Goal: Task Accomplishment & Management: Complete application form

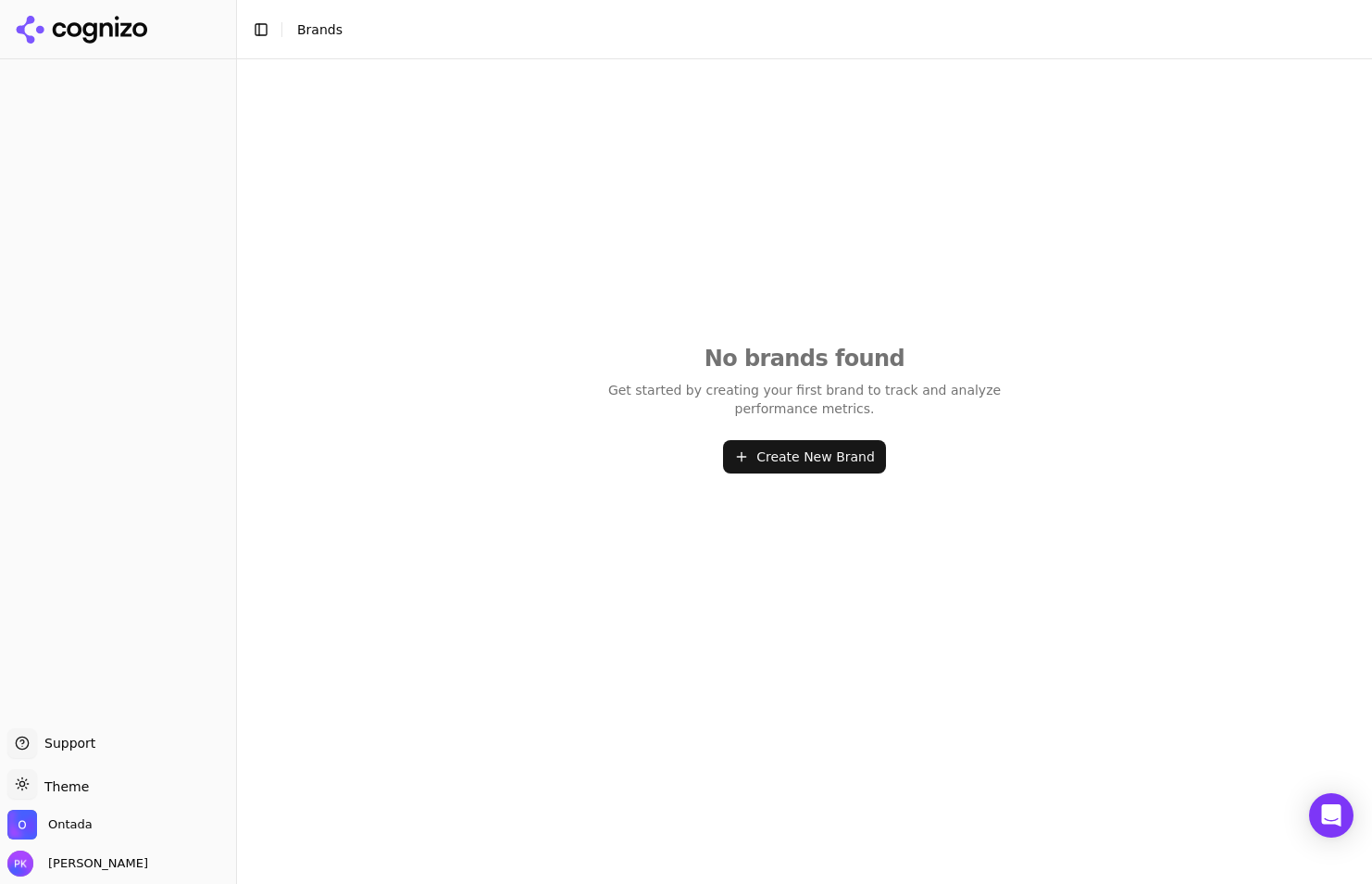
click at [825, 460] on button "Create New Brand" at bounding box center [804, 457] width 162 height 33
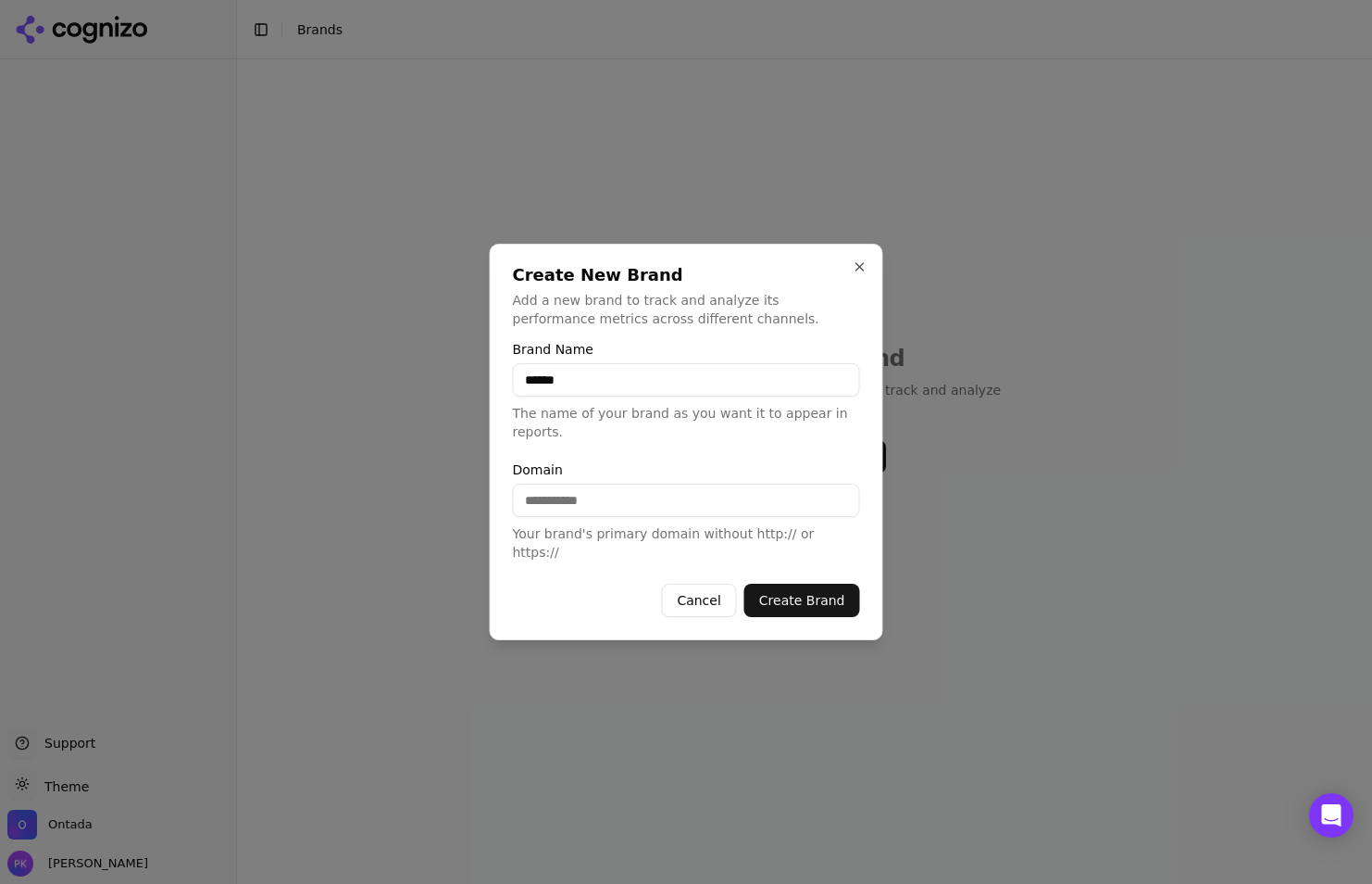
type input "******"
click at [585, 503] on input "Domain" at bounding box center [686, 500] width 347 height 33
type input "**********"
click at [766, 583] on button "Create Brand" at bounding box center [802, 600] width 116 height 33
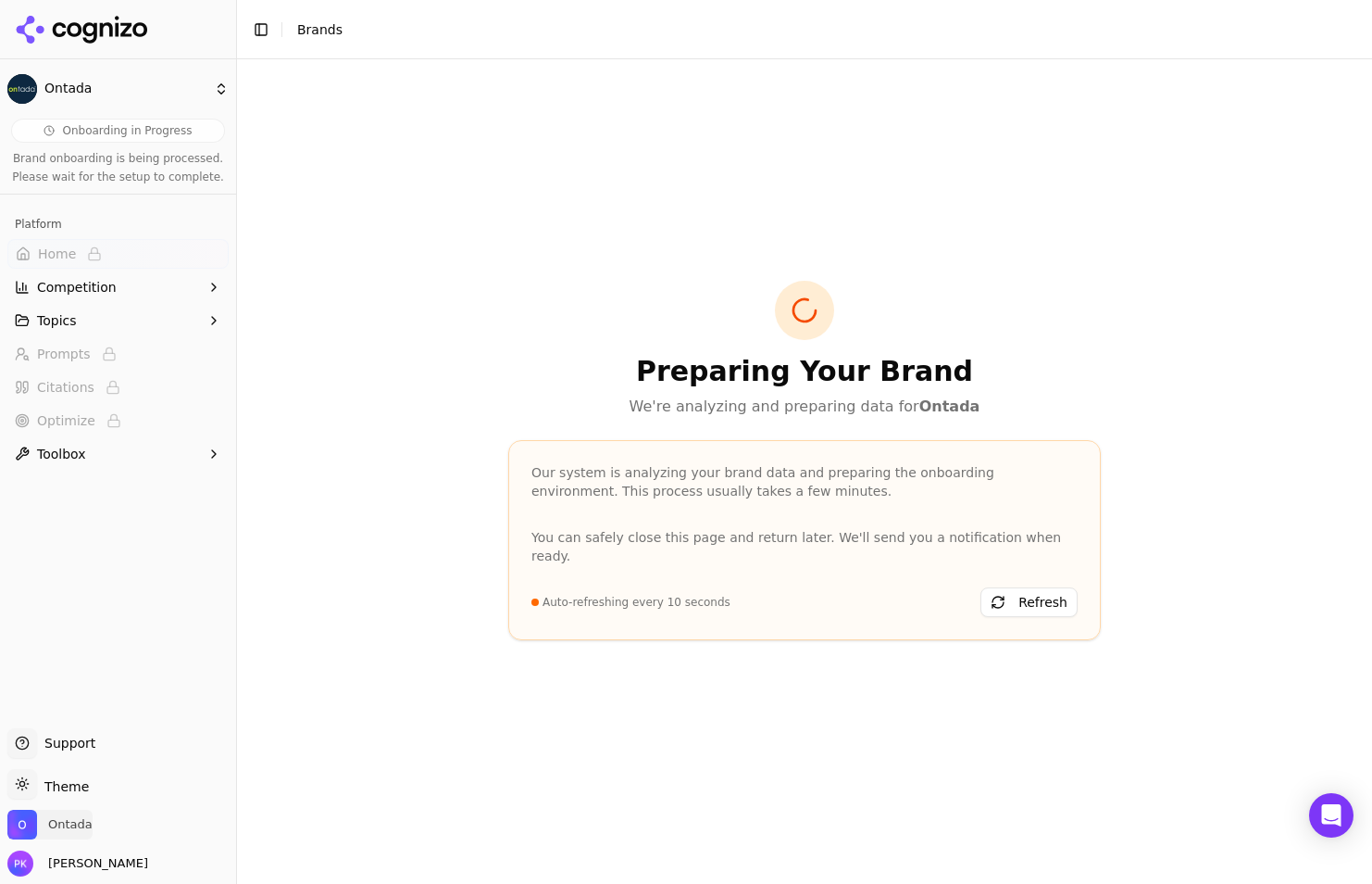
click at [66, 826] on span "Ontada" at bounding box center [70, 824] width 45 height 17
click at [313, 771] on button "Manage" at bounding box center [302, 770] width 72 height 22
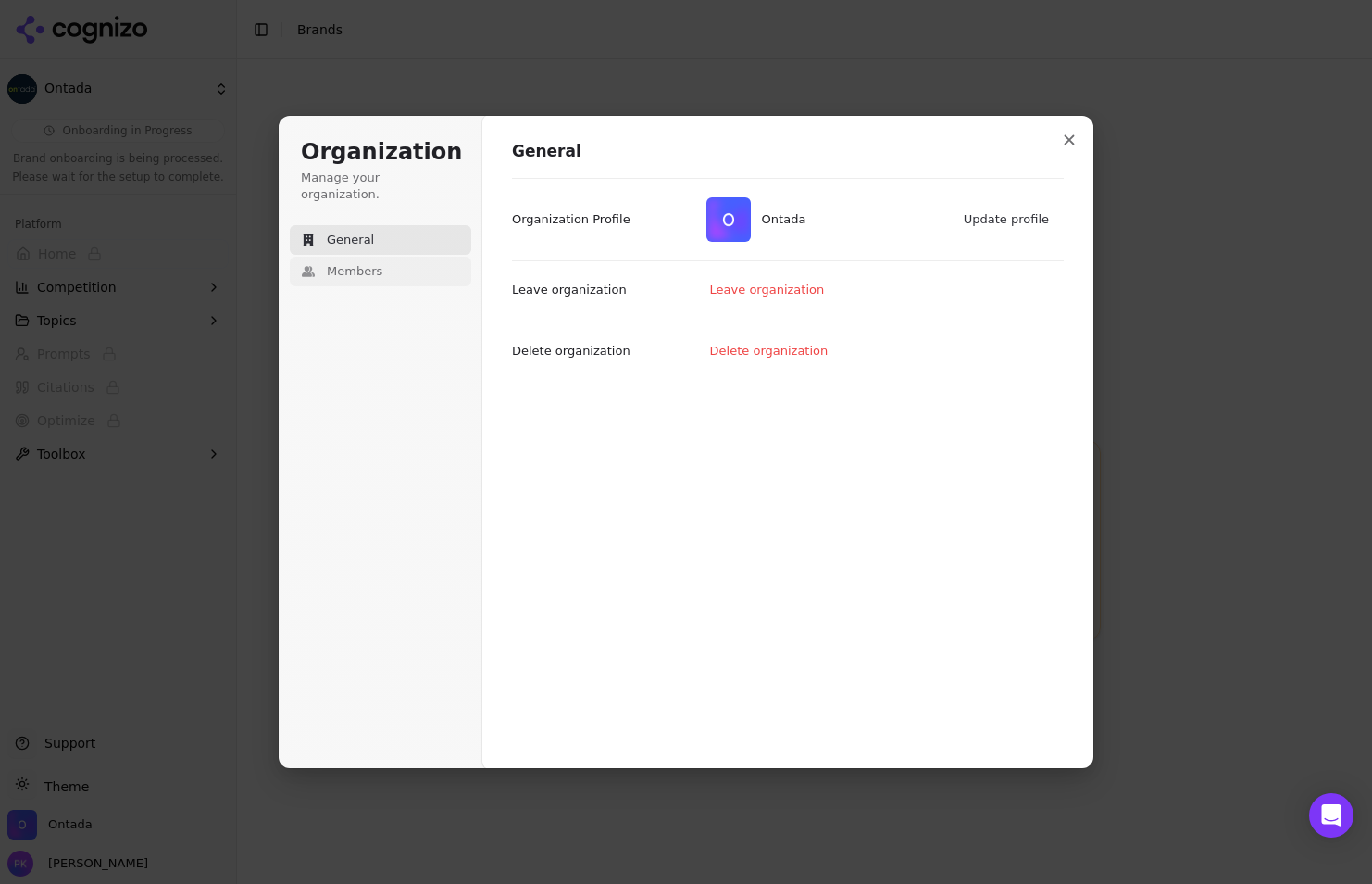
click at [356, 263] on span "Members" at bounding box center [354, 271] width 55 height 17
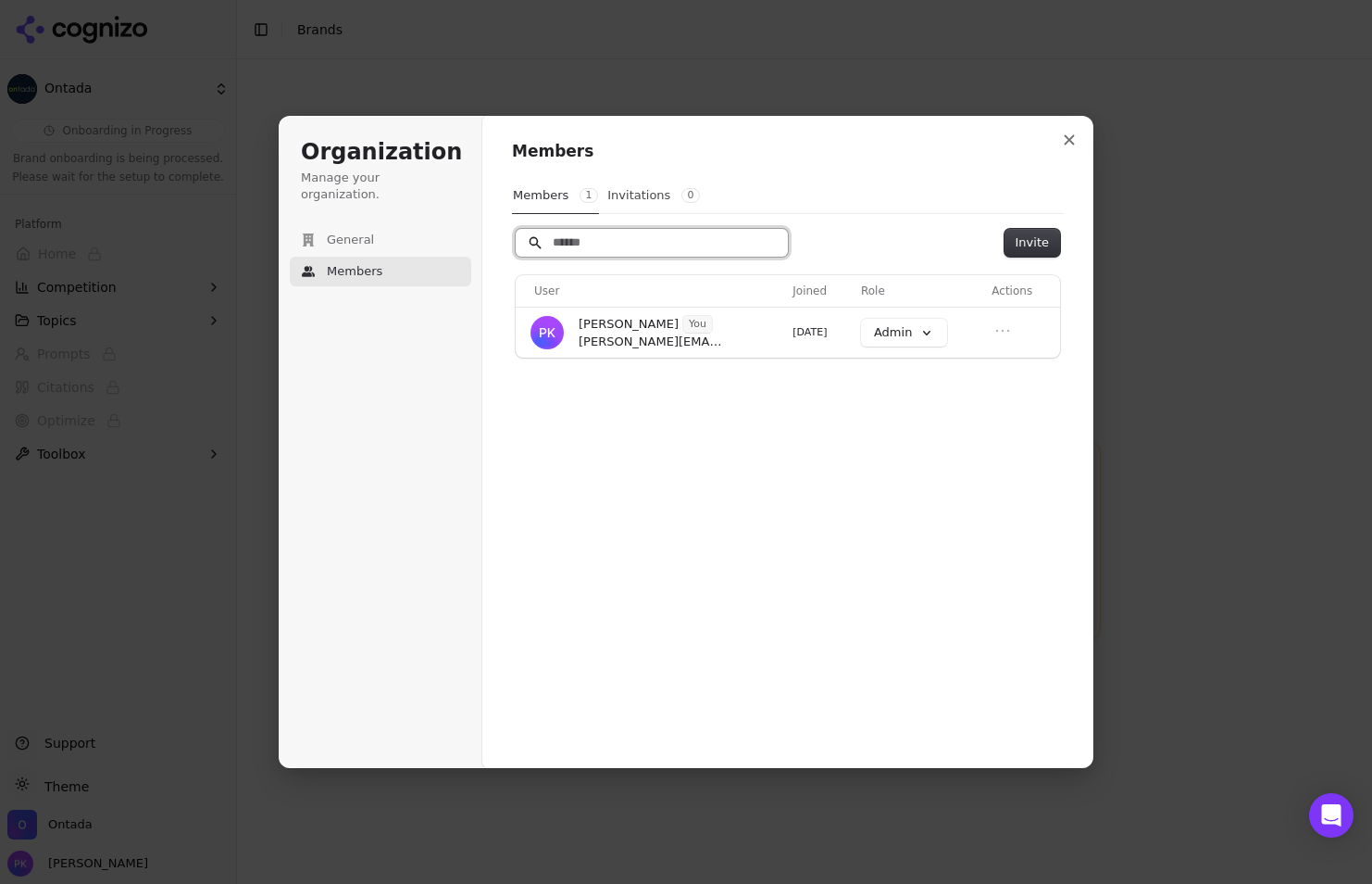
click at [598, 239] on input "Search" at bounding box center [652, 242] width 272 height 28
type input "******"
drag, startPoint x: 598, startPoint y: 240, endPoint x: 538, endPoint y: 240, distance: 60.0
click at [538, 240] on input "******" at bounding box center [652, 242] width 272 height 28
click at [577, 245] on input "Search" at bounding box center [652, 242] width 272 height 28
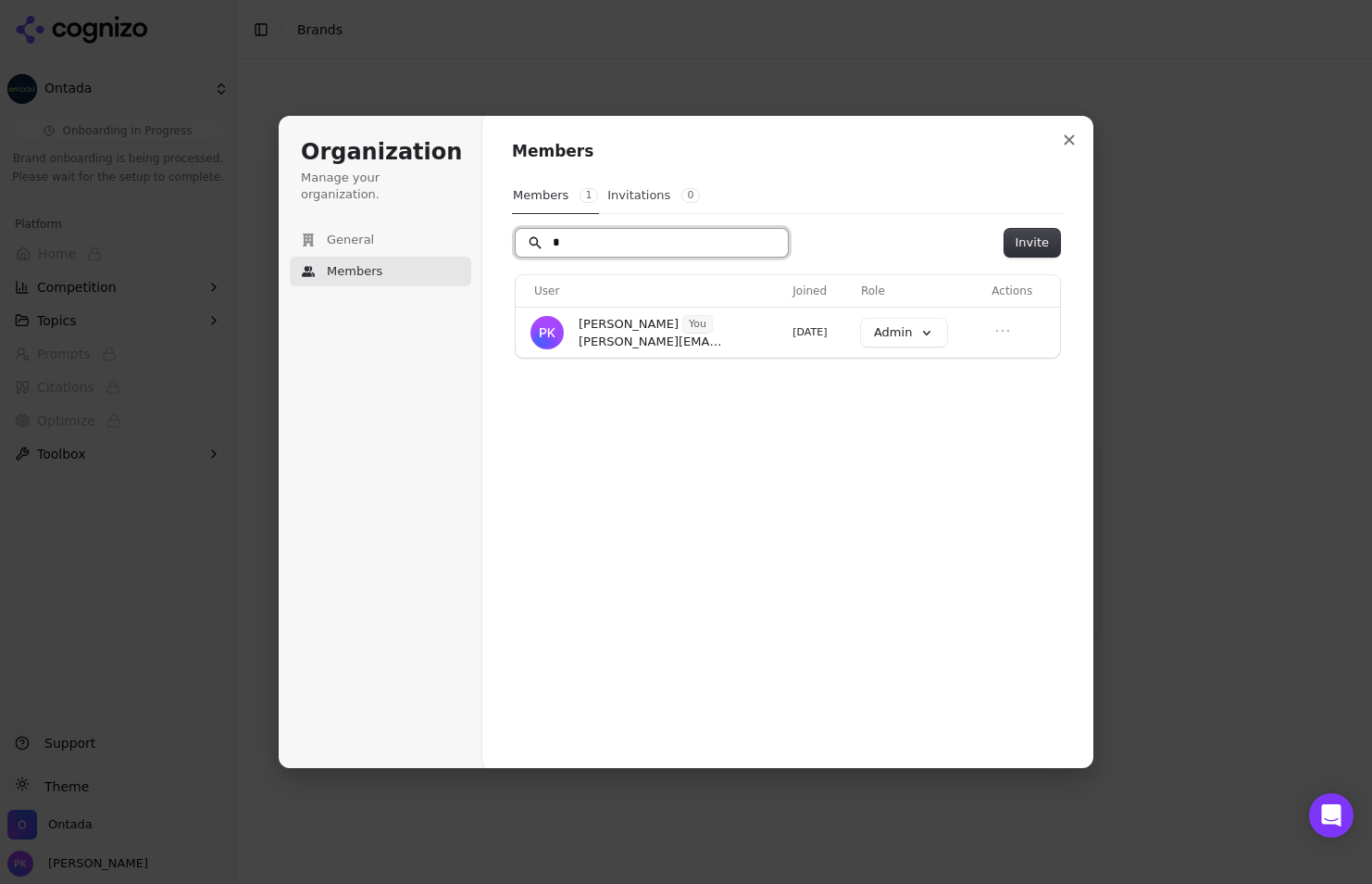
paste input "**********"
type input "**********"
click at [1041, 243] on button "Invite" at bounding box center [1031, 242] width 55 height 28
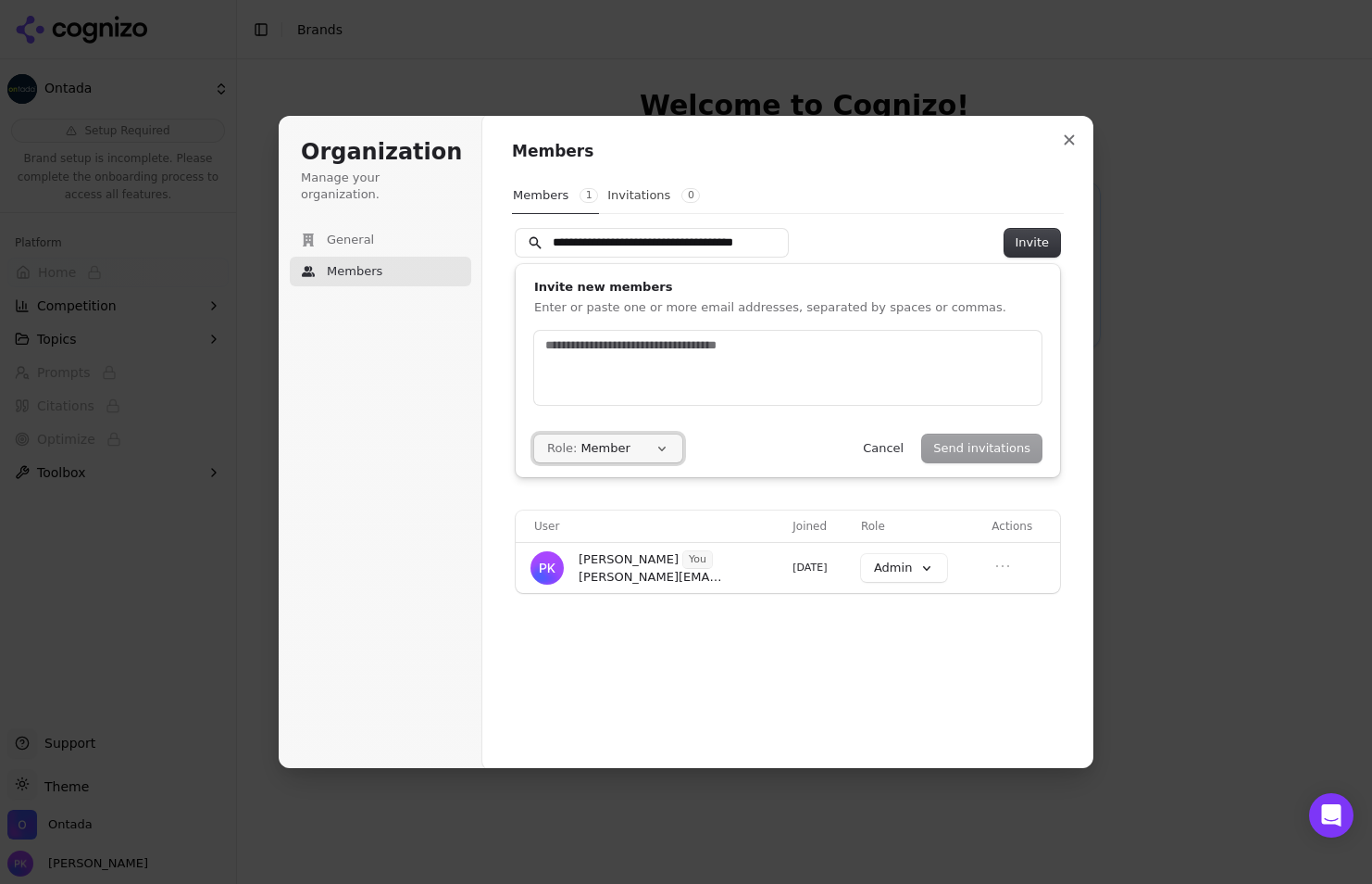
click at [659, 450] on button "Role: Member" at bounding box center [608, 448] width 148 height 28
click at [621, 484] on div "Admin" at bounding box center [622, 485] width 174 height 31
click at [559, 351] on input "text" at bounding box center [788, 345] width 492 height 18
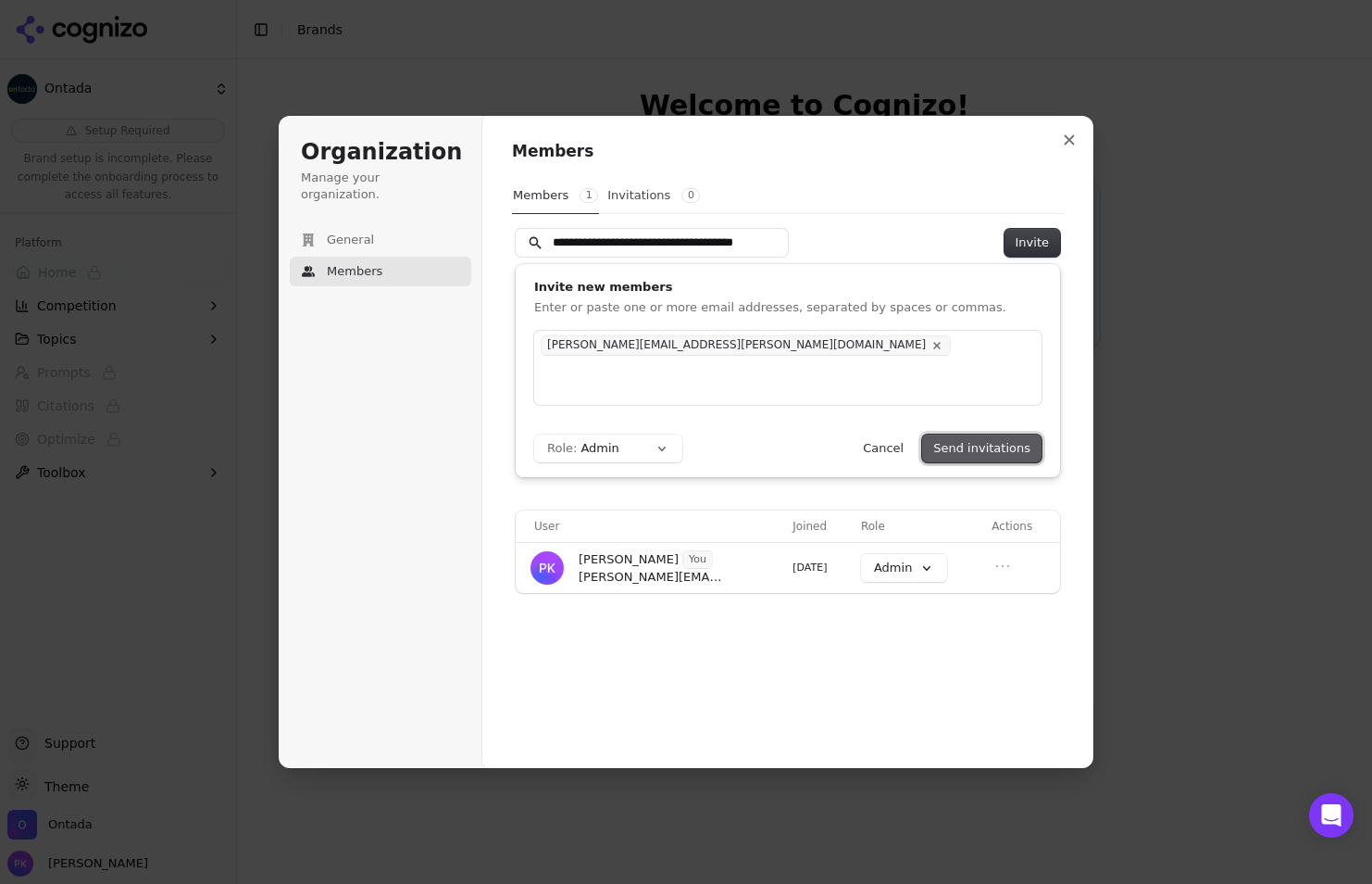
click at [959, 450] on button "Send invitations" at bounding box center [982, 448] width 120 height 28
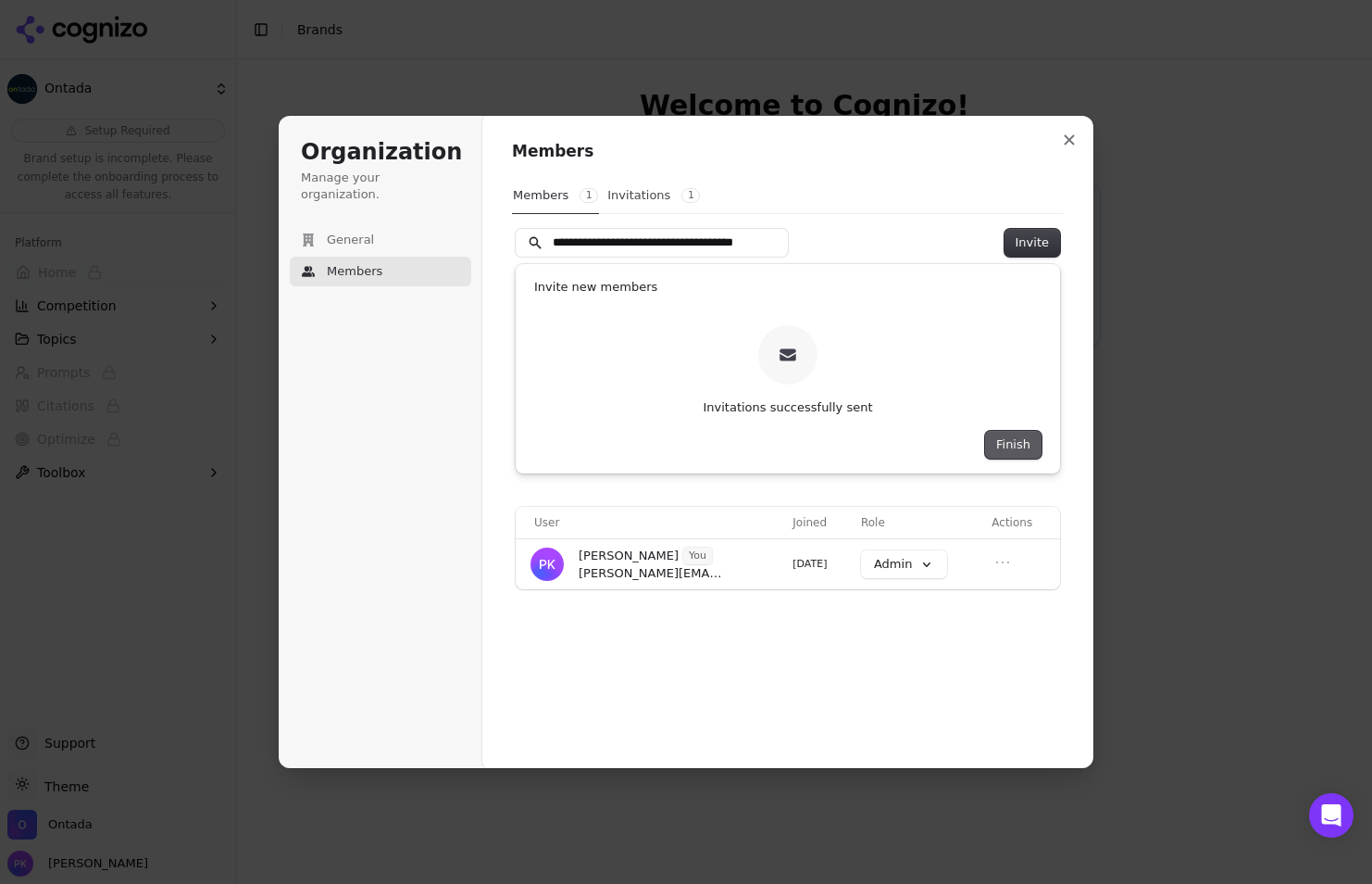
click at [1022, 443] on button "Finish" at bounding box center [1013, 444] width 56 height 28
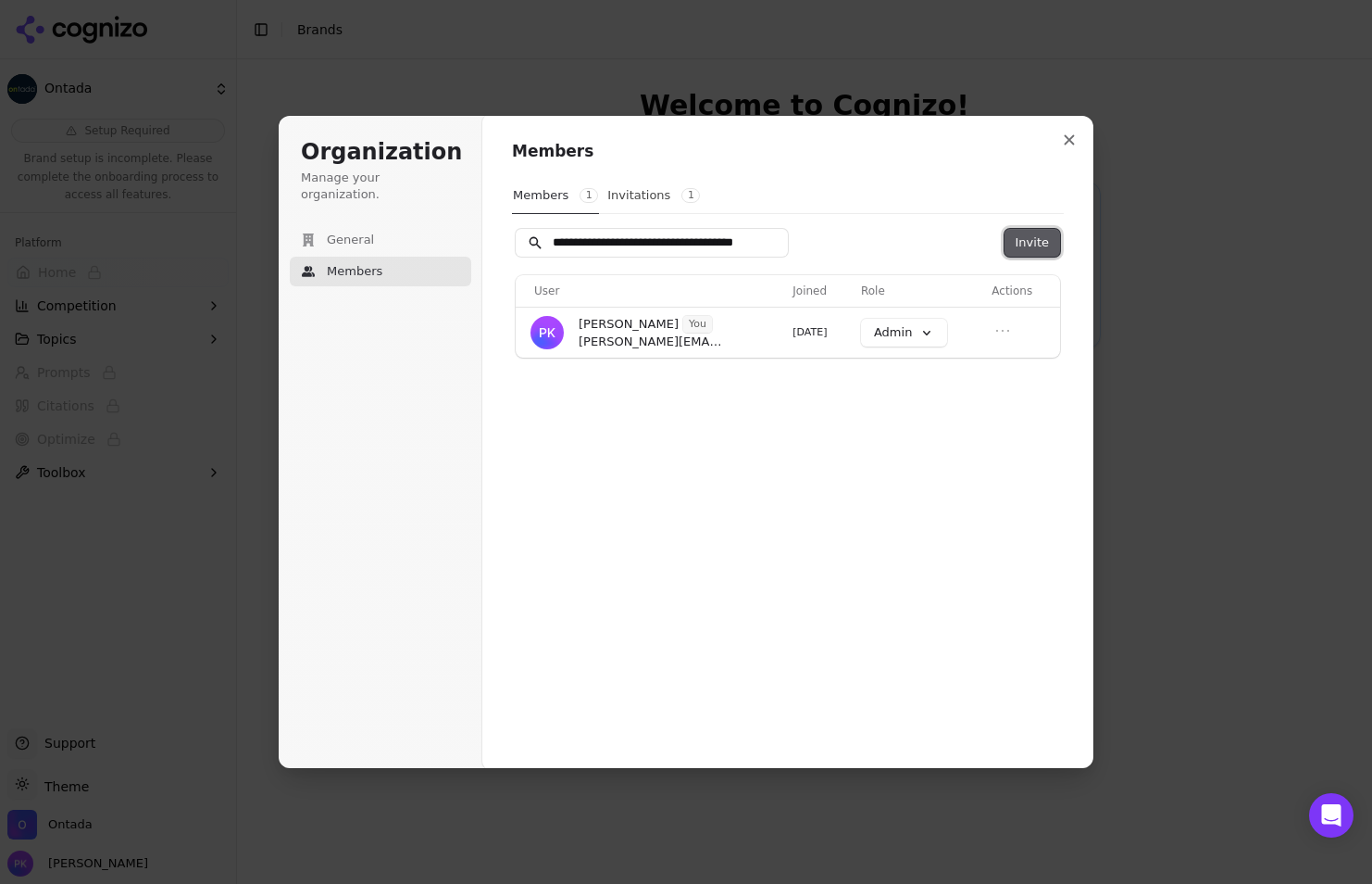
click at [1032, 234] on button "Invite" at bounding box center [1031, 242] width 55 height 28
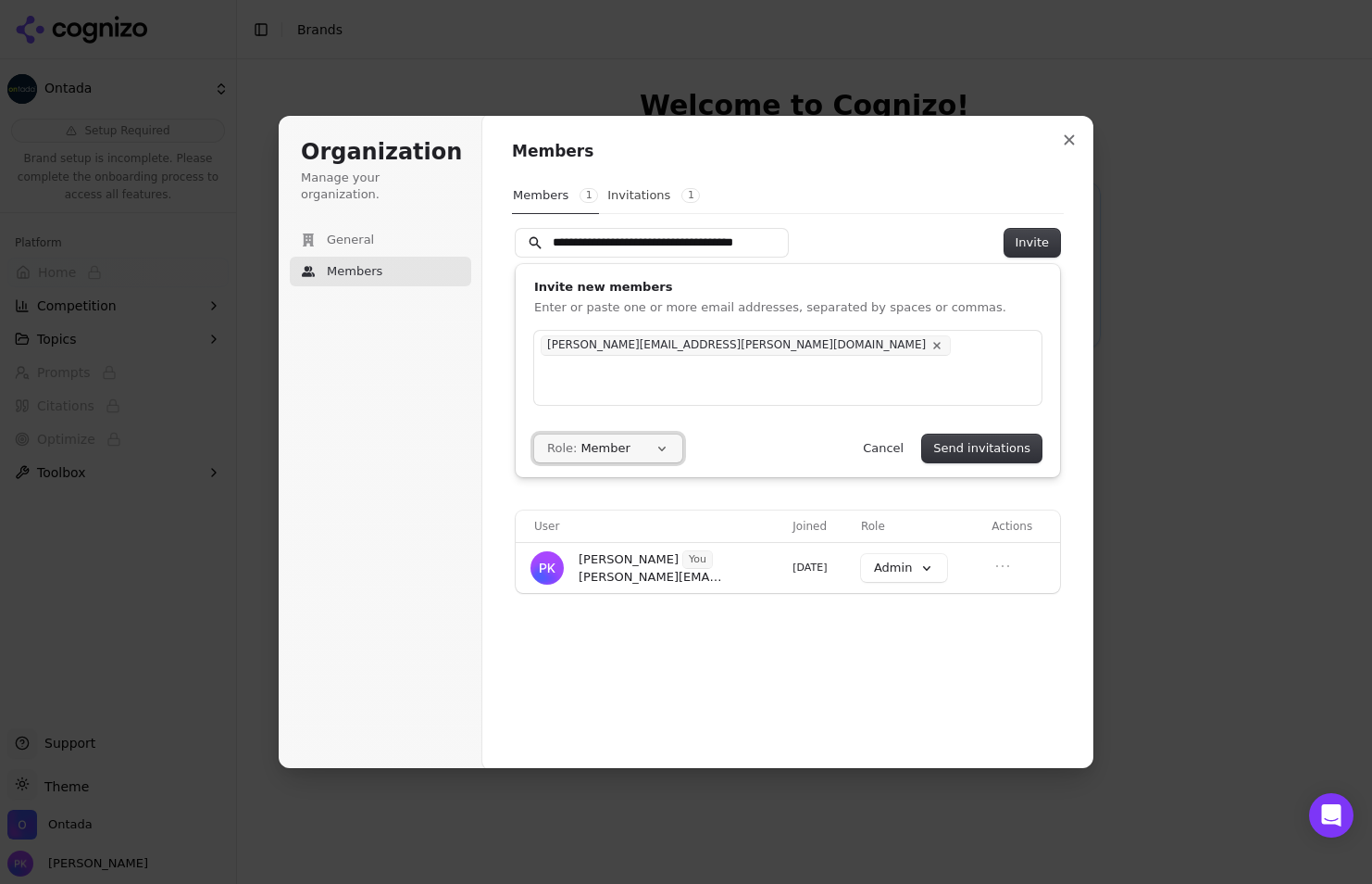
click at [664, 450] on button "Role: Member" at bounding box center [608, 448] width 148 height 28
click at [640, 484] on div "Admin" at bounding box center [622, 485] width 174 height 31
click at [959, 450] on button "Send invitations" at bounding box center [982, 448] width 120 height 28
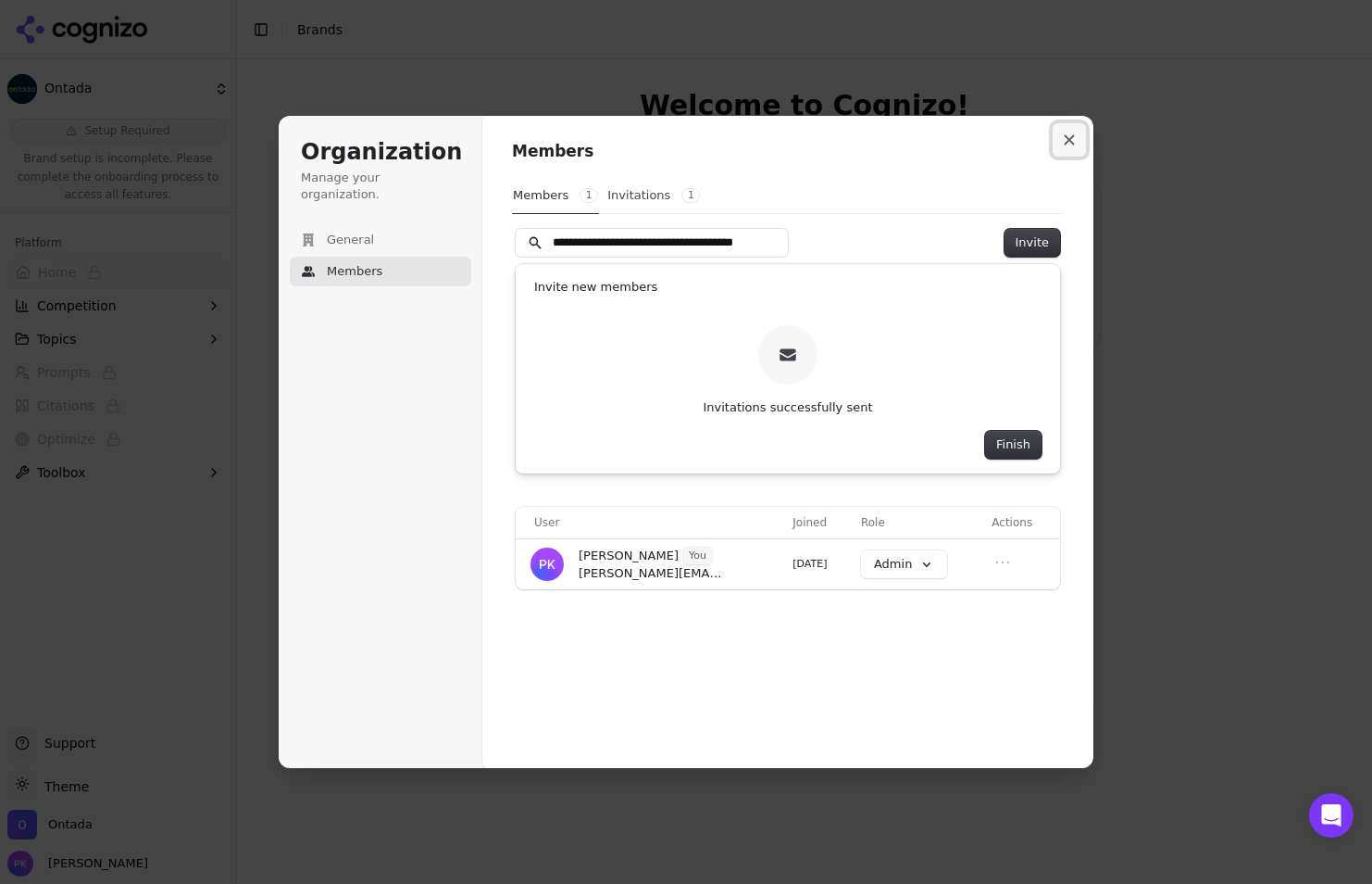
click at [1068, 143] on icon "Close modal" at bounding box center [1068, 139] width 11 height 11
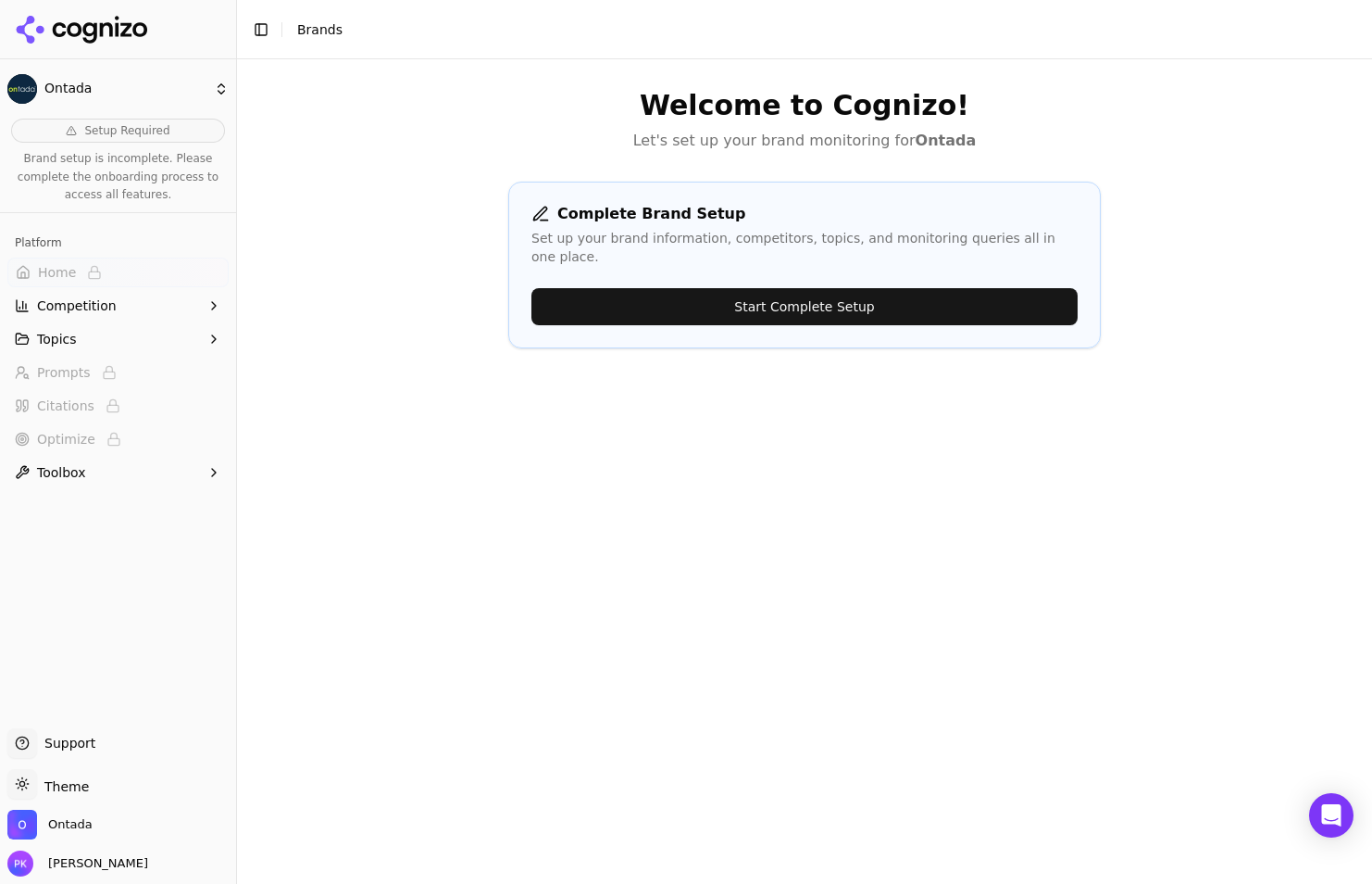
click at [826, 295] on button "Start Complete Setup" at bounding box center [804, 307] width 546 height 37
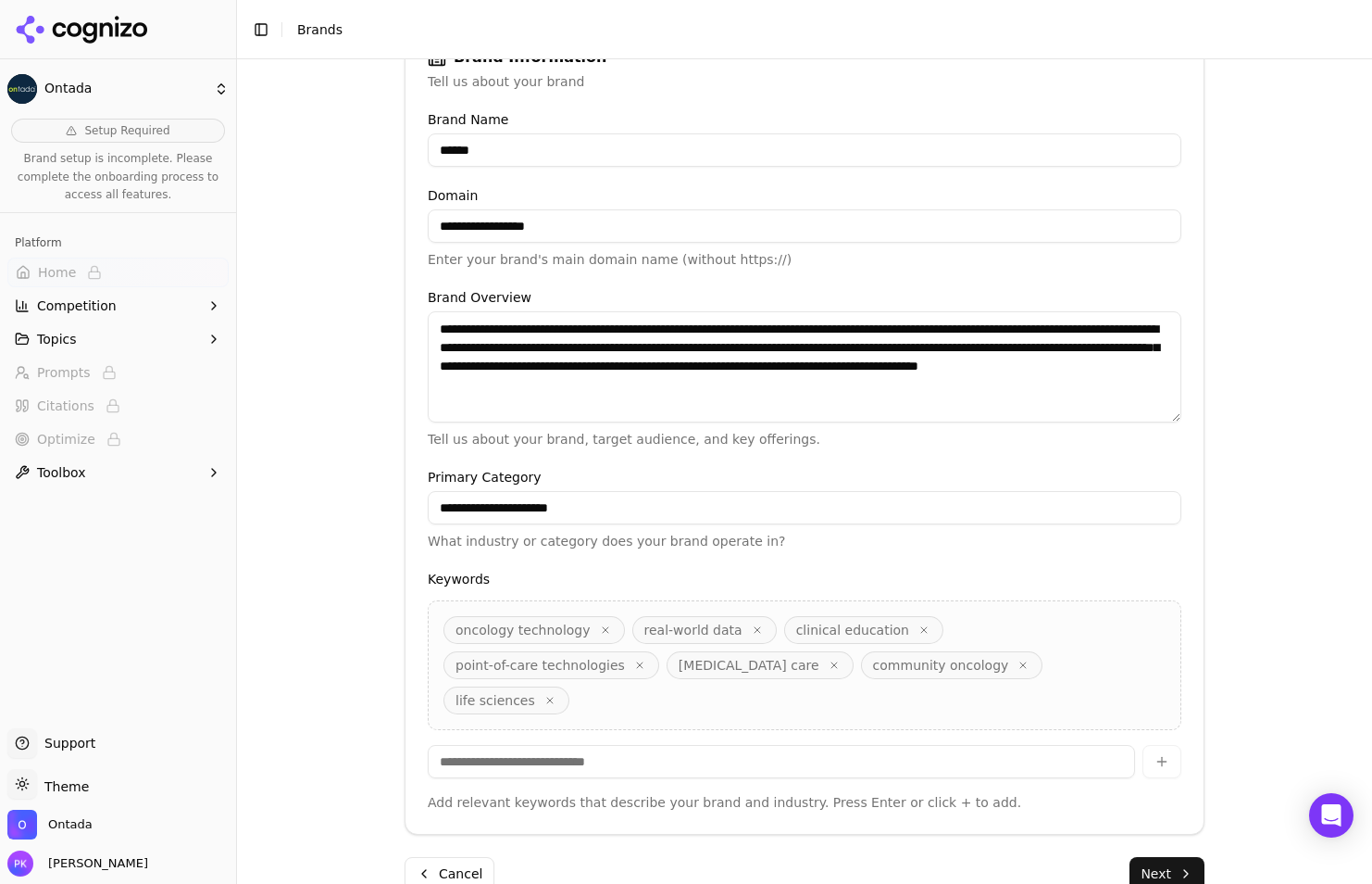
scroll to position [313, 0]
click at [1154, 856] on button "Next" at bounding box center [1167, 872] width 75 height 33
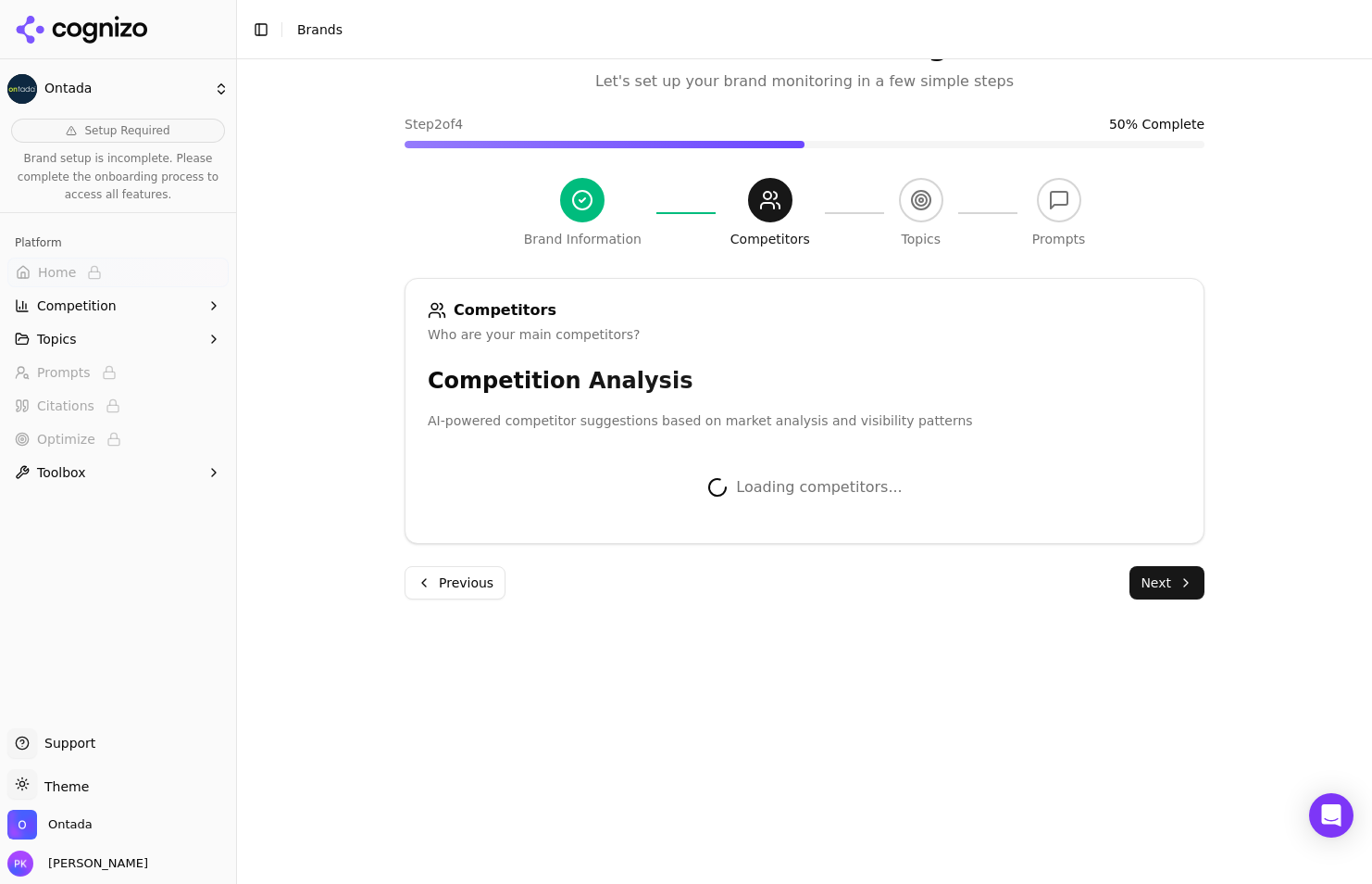
scroll to position [310, 0]
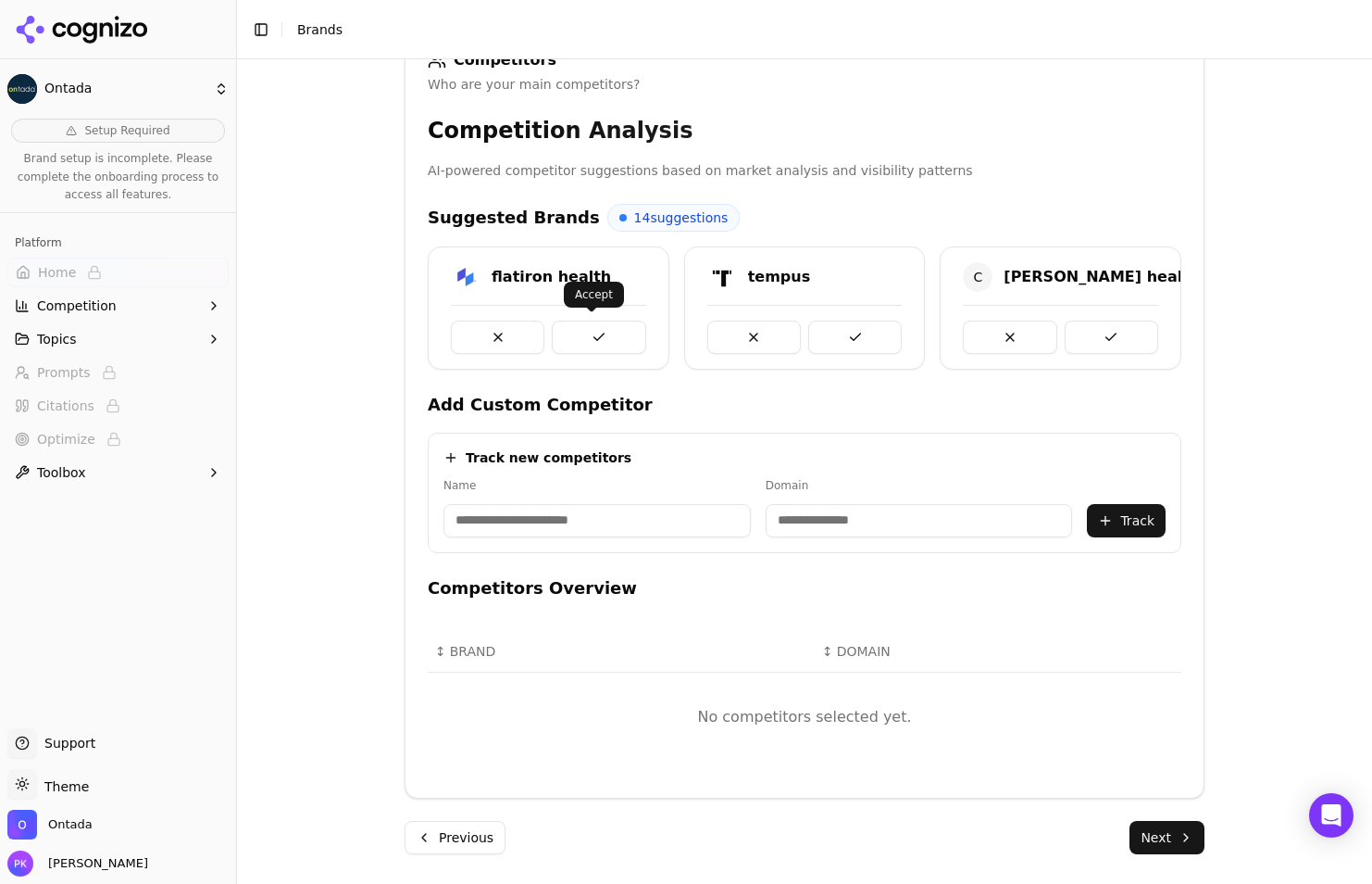
click at [583, 334] on button at bounding box center [598, 337] width 93 height 33
click at [847, 333] on button at bounding box center [855, 337] width 93 height 33
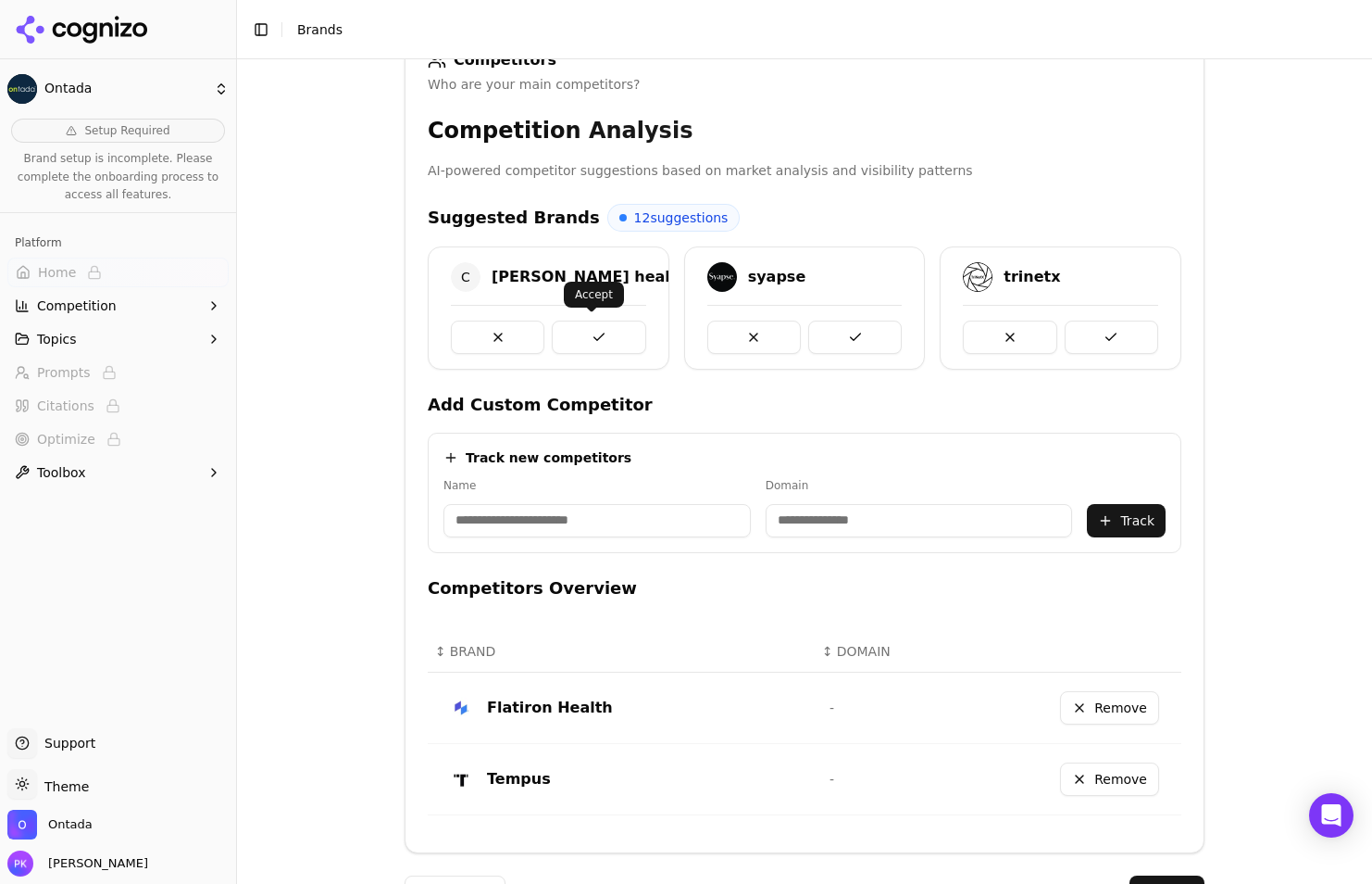
click at [597, 333] on button at bounding box center [598, 337] width 93 height 33
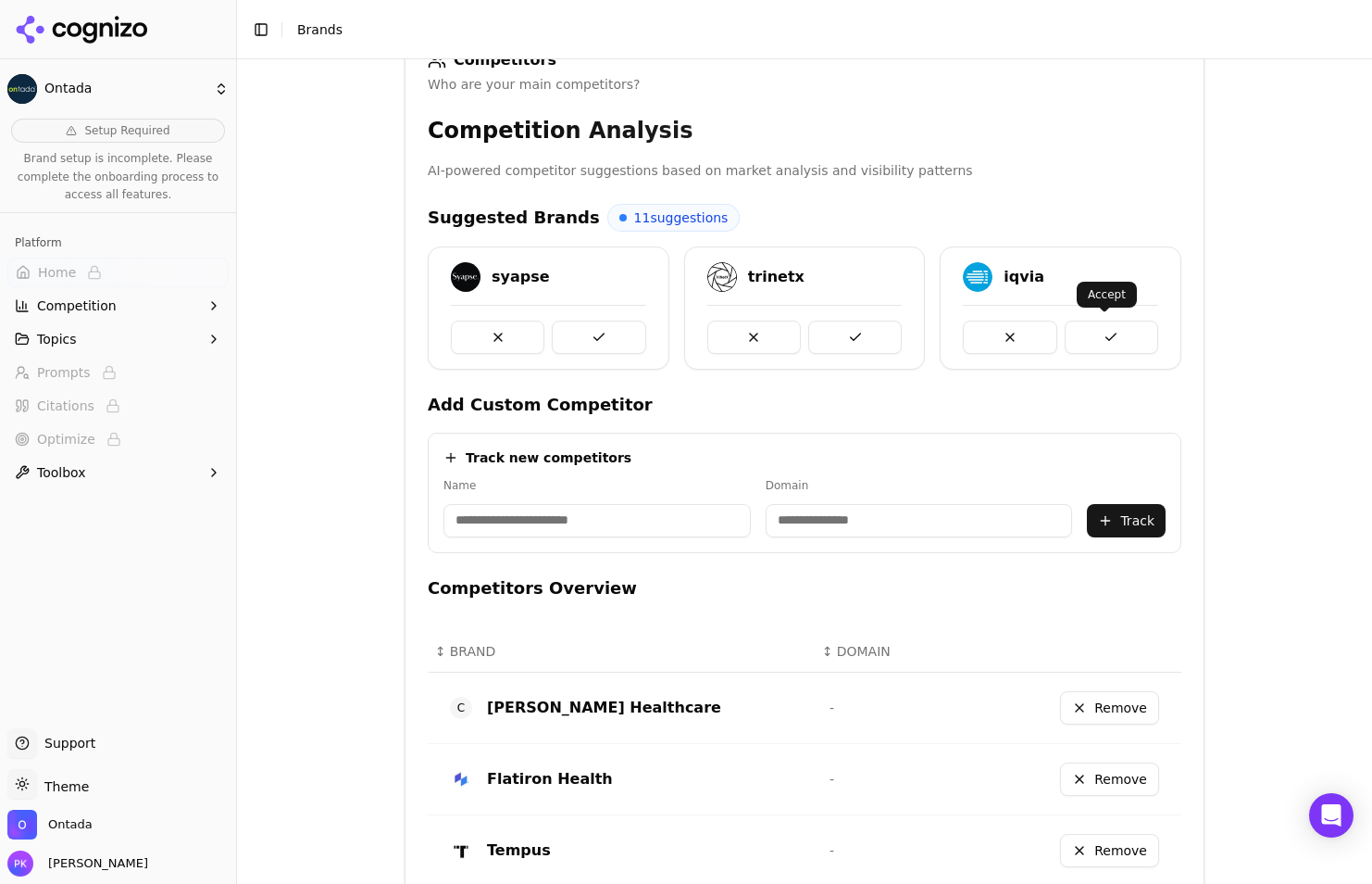
click at [1098, 333] on button at bounding box center [1111, 337] width 93 height 33
click at [1109, 337] on button at bounding box center [1111, 337] width 93 height 33
click at [487, 330] on button at bounding box center [497, 337] width 93 height 33
click at [474, 333] on button at bounding box center [497, 337] width 93 height 33
click at [497, 333] on button at bounding box center [497, 337] width 93 height 33
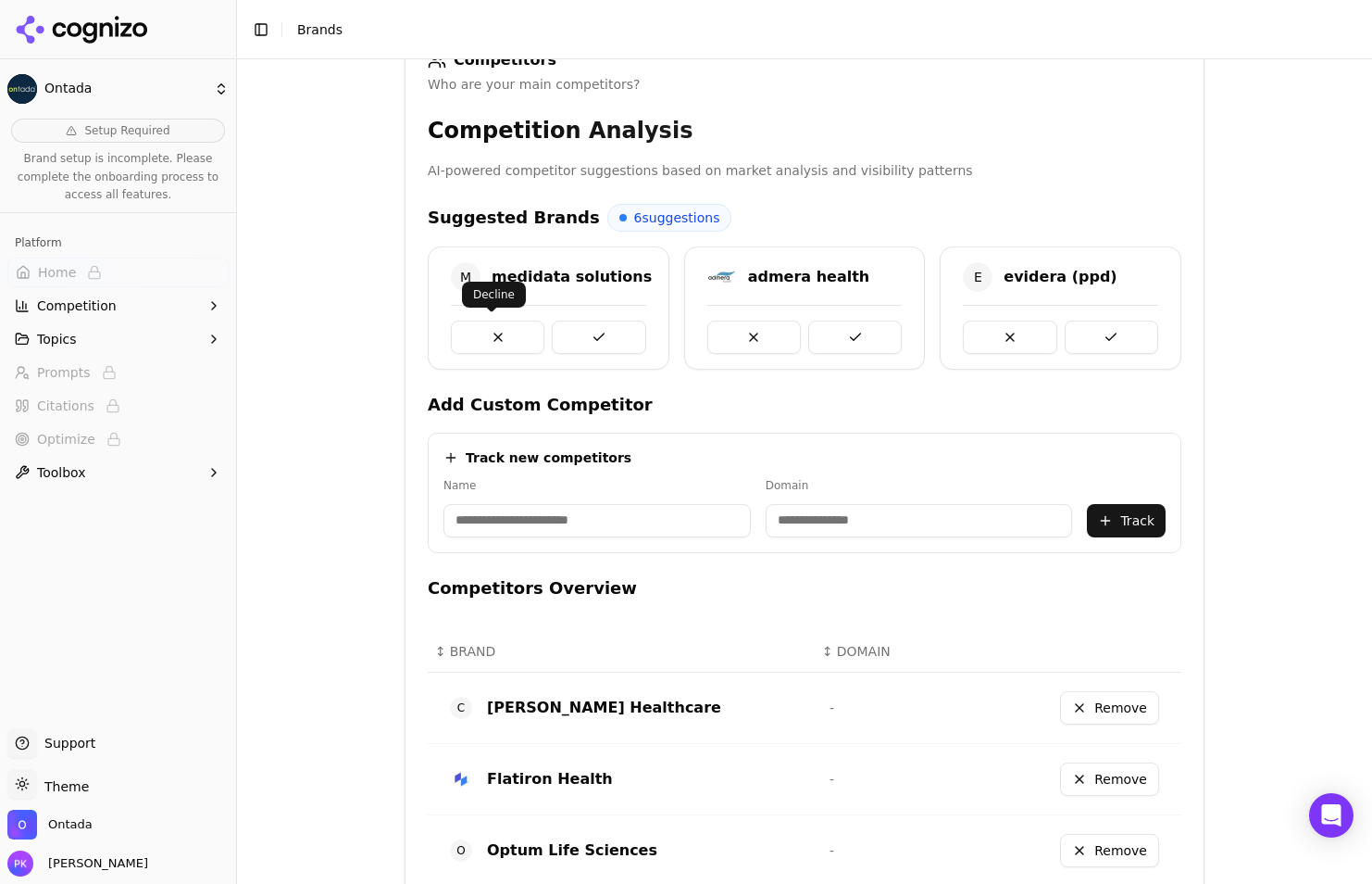
click at [499, 337] on button at bounding box center [497, 337] width 93 height 33
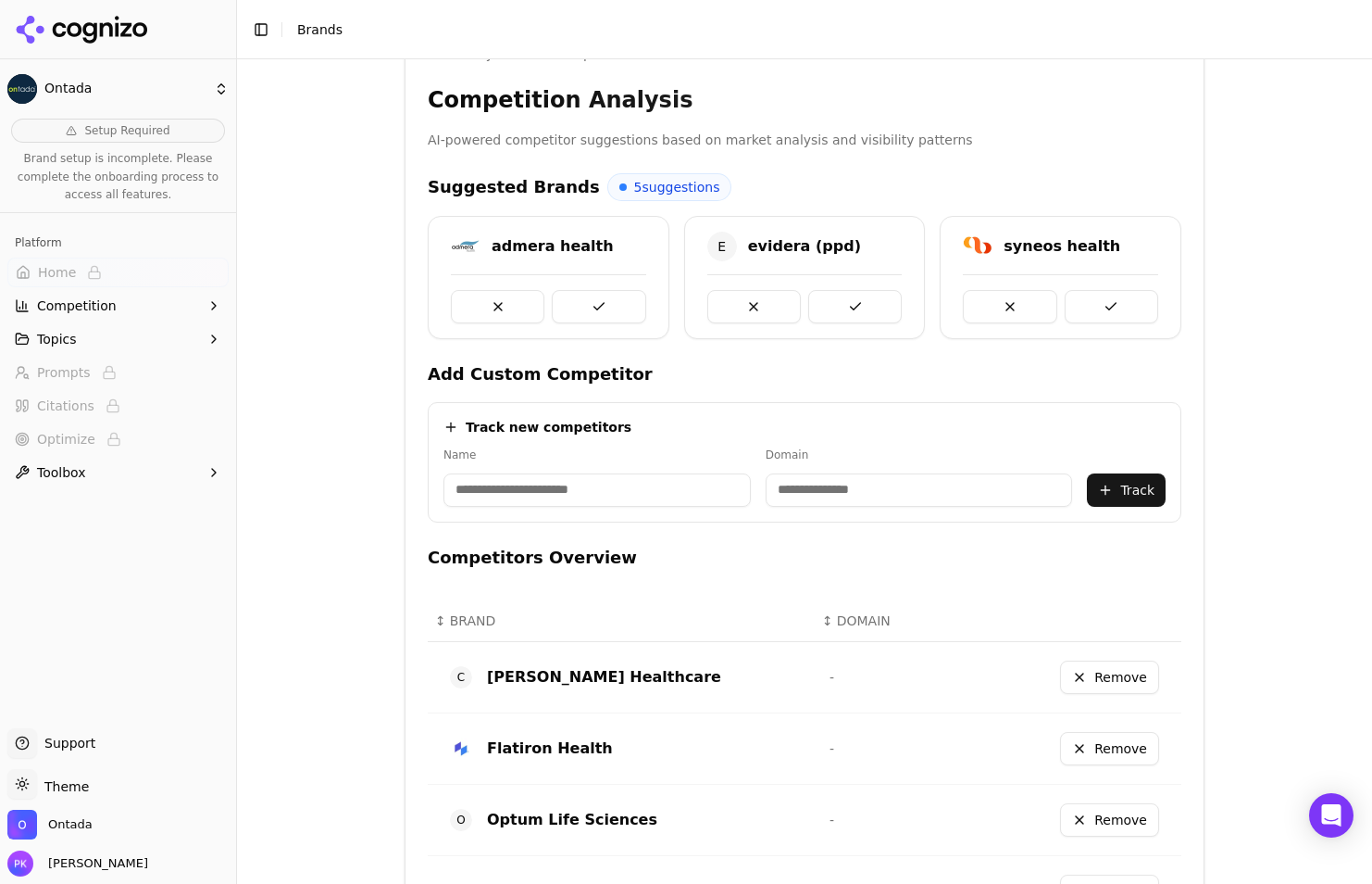
scroll to position [372, 0]
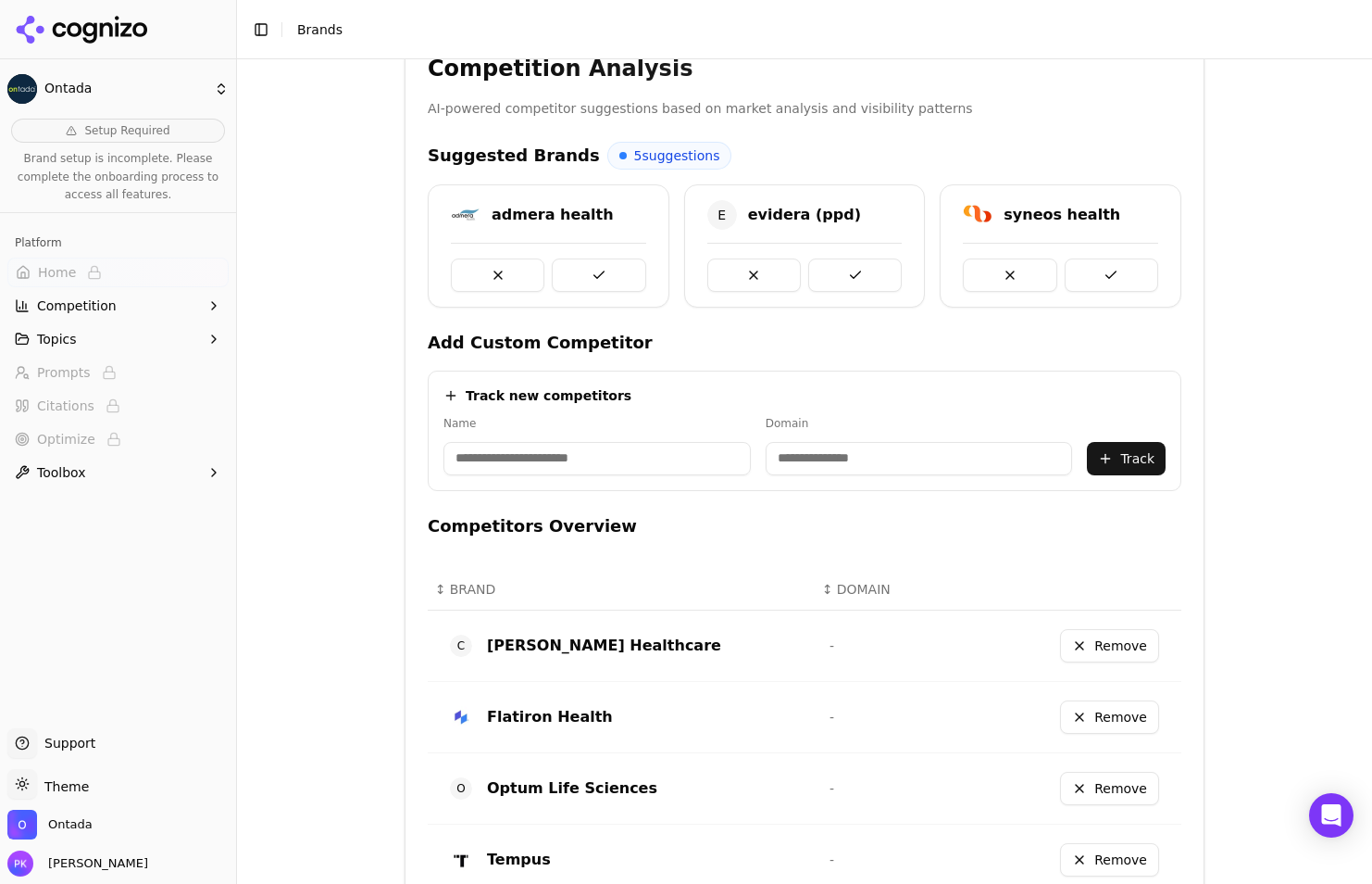
click at [522, 459] on input at bounding box center [597, 459] width 307 height 33
click at [678, 388] on div "Track new competitors" at bounding box center [805, 395] width 722 height 18
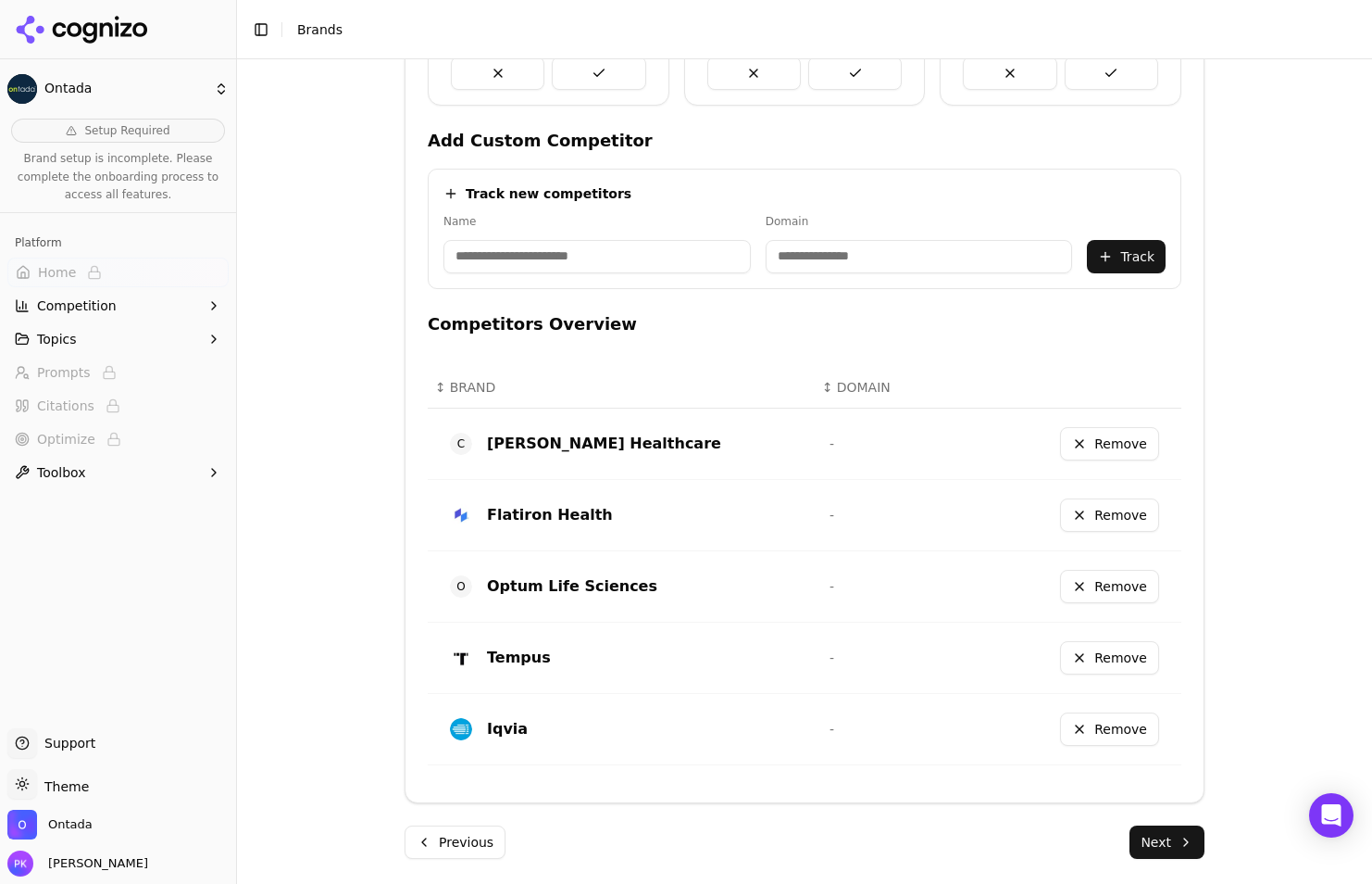
scroll to position [578, 0]
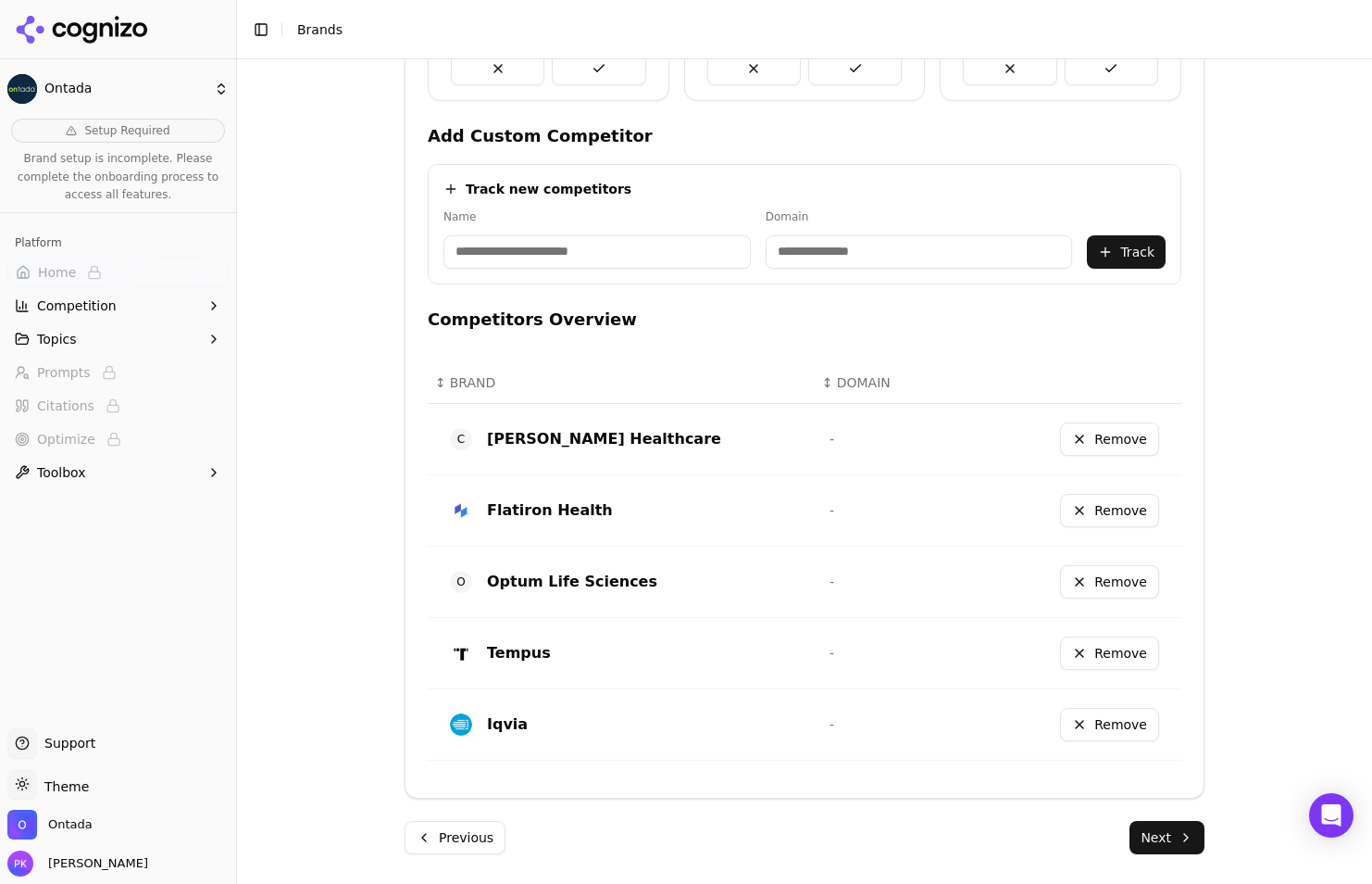
click at [1148, 837] on button "Next" at bounding box center [1167, 837] width 75 height 33
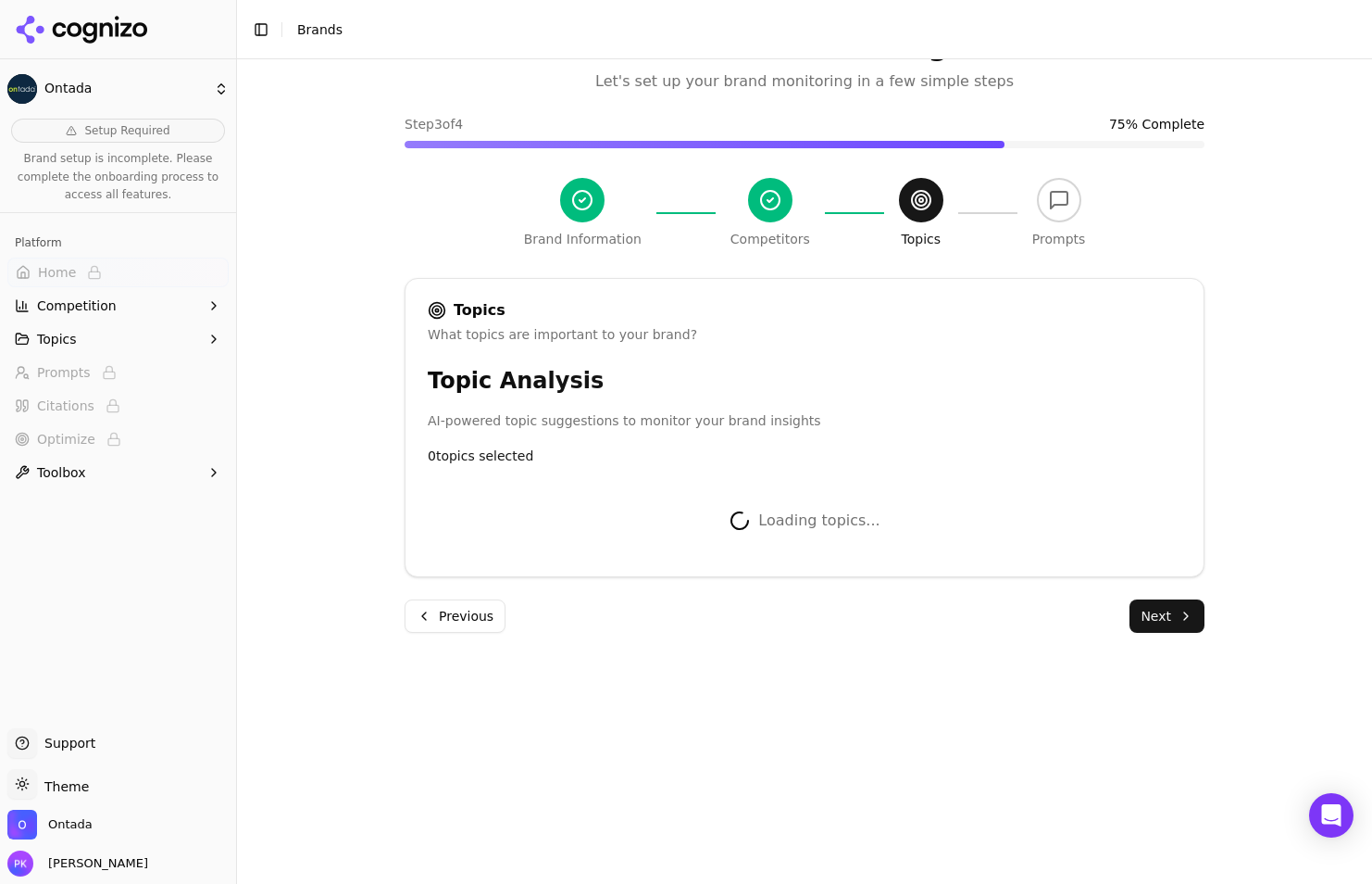
scroll to position [481, 0]
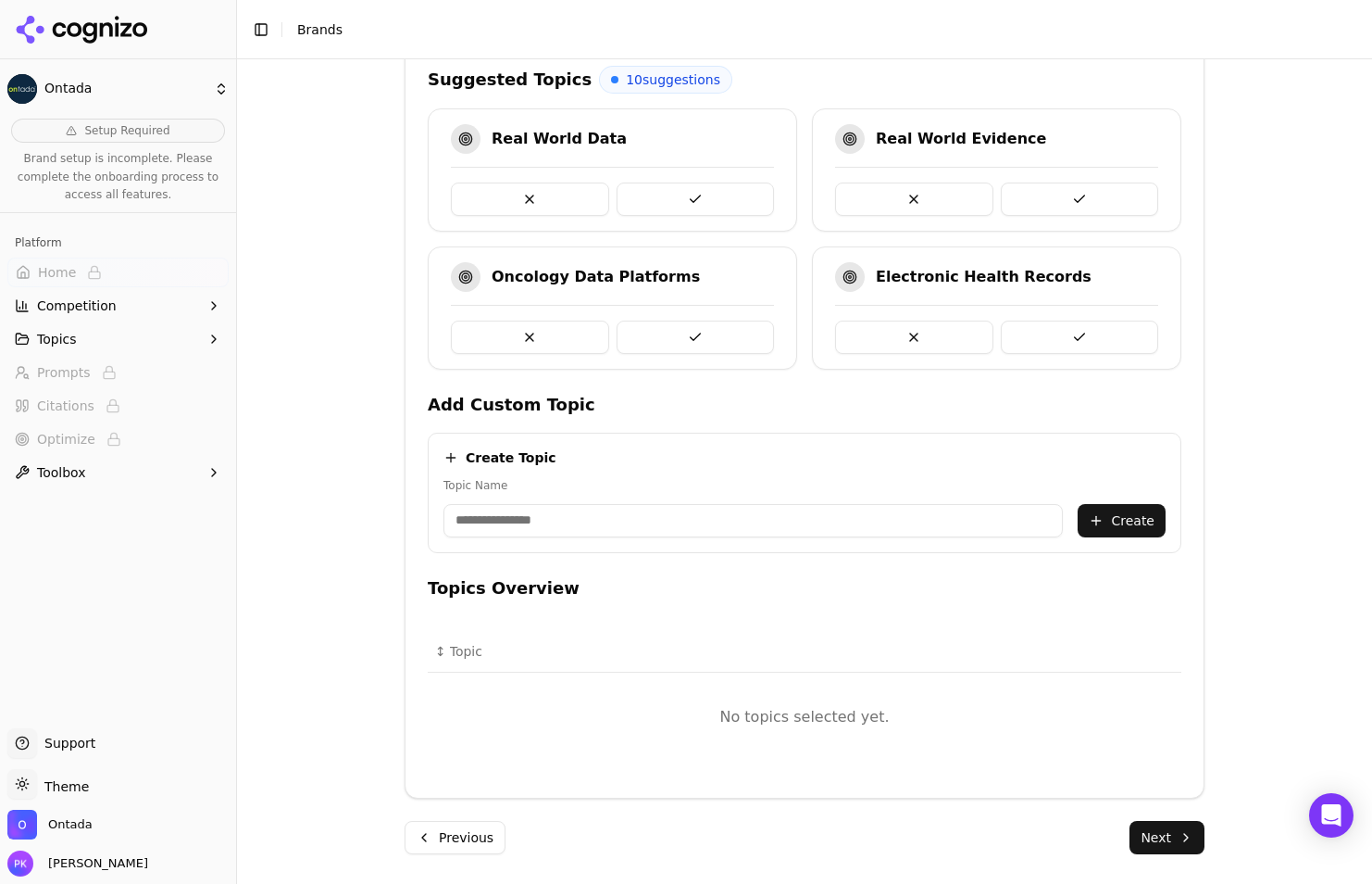
click at [1170, 838] on button "Next" at bounding box center [1167, 837] width 75 height 33
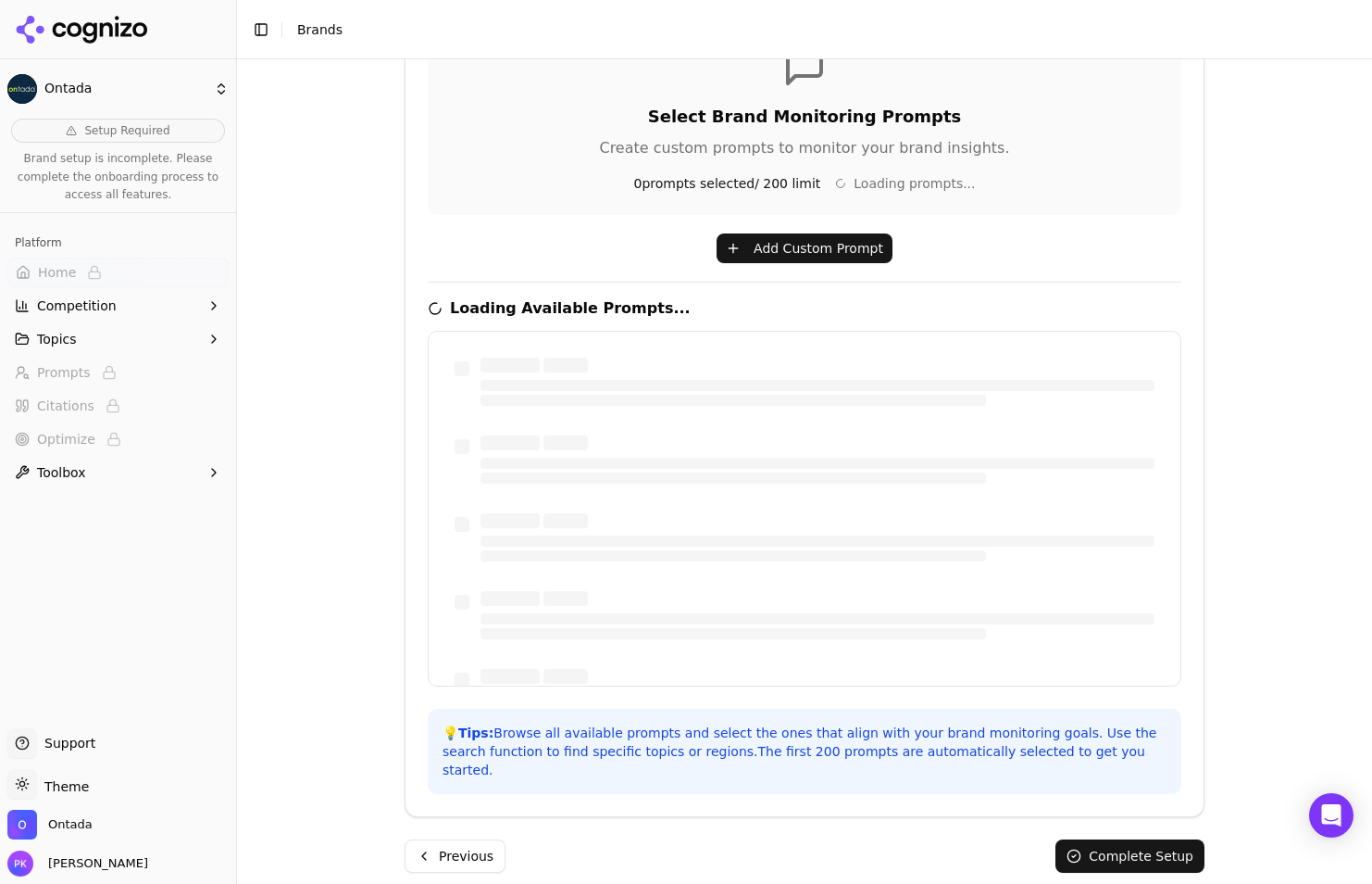
scroll to position [59, 0]
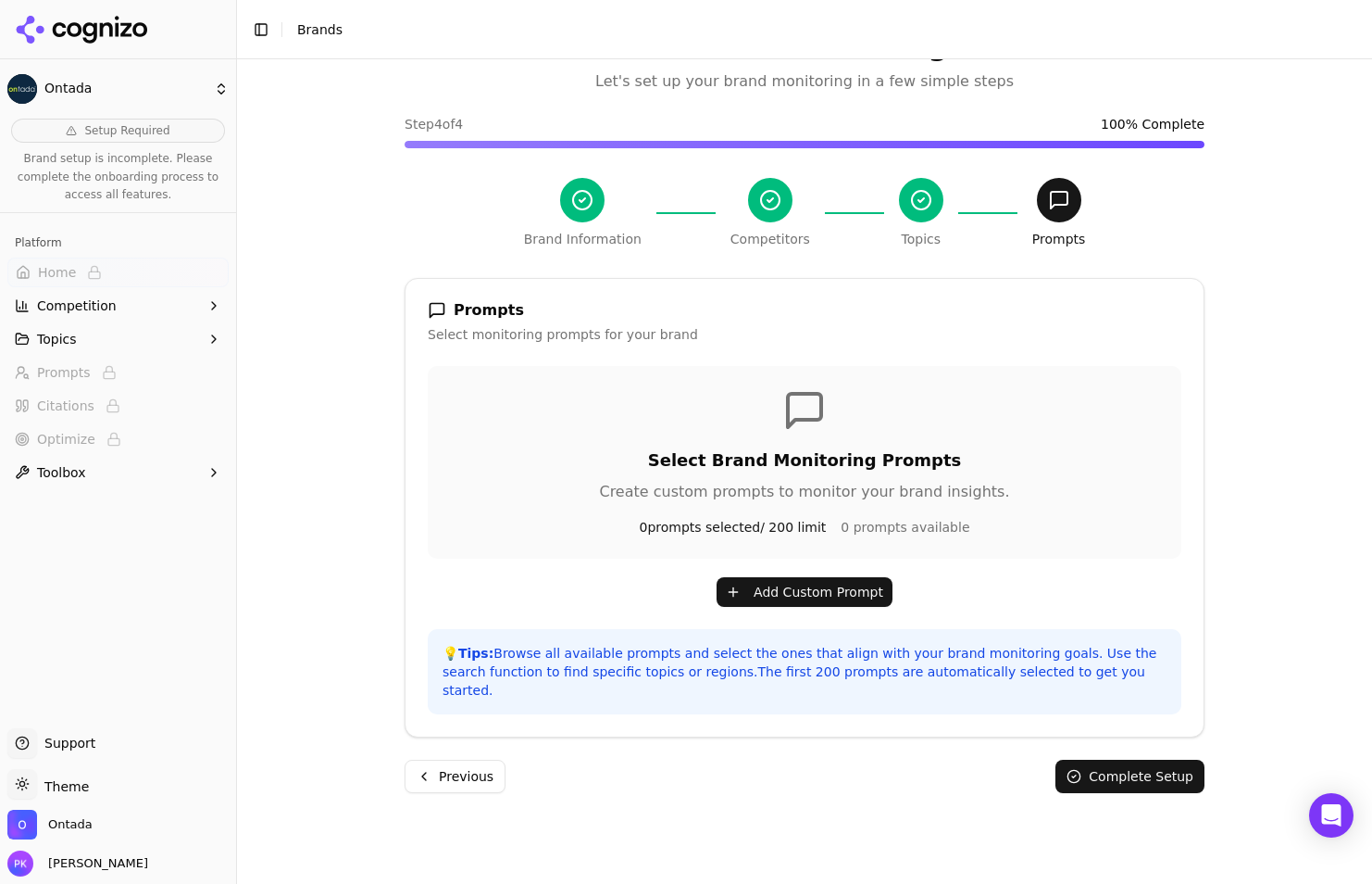
click at [1153, 759] on button "Complete Setup" at bounding box center [1130, 776] width 149 height 33
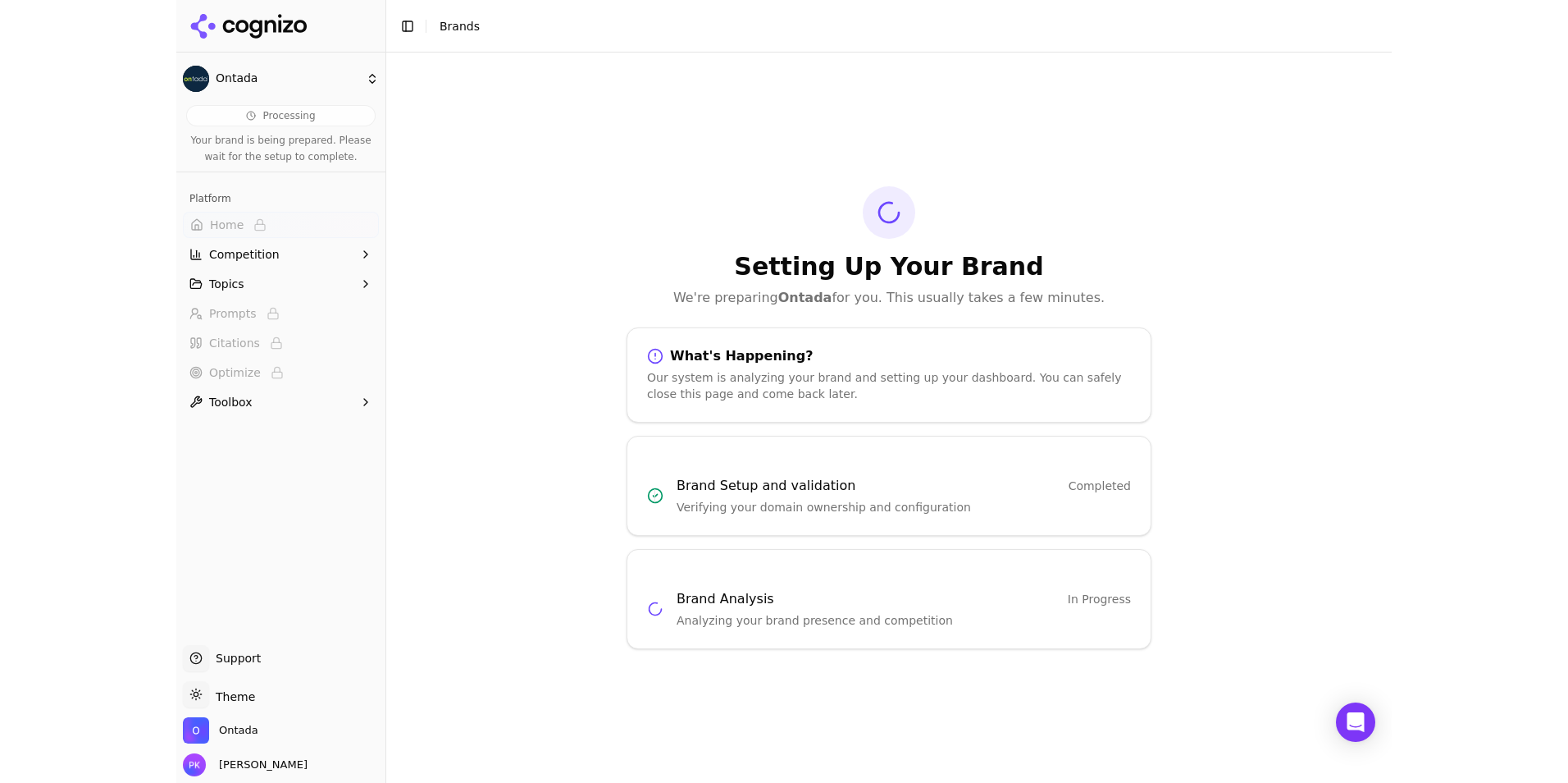
scroll to position [0, 0]
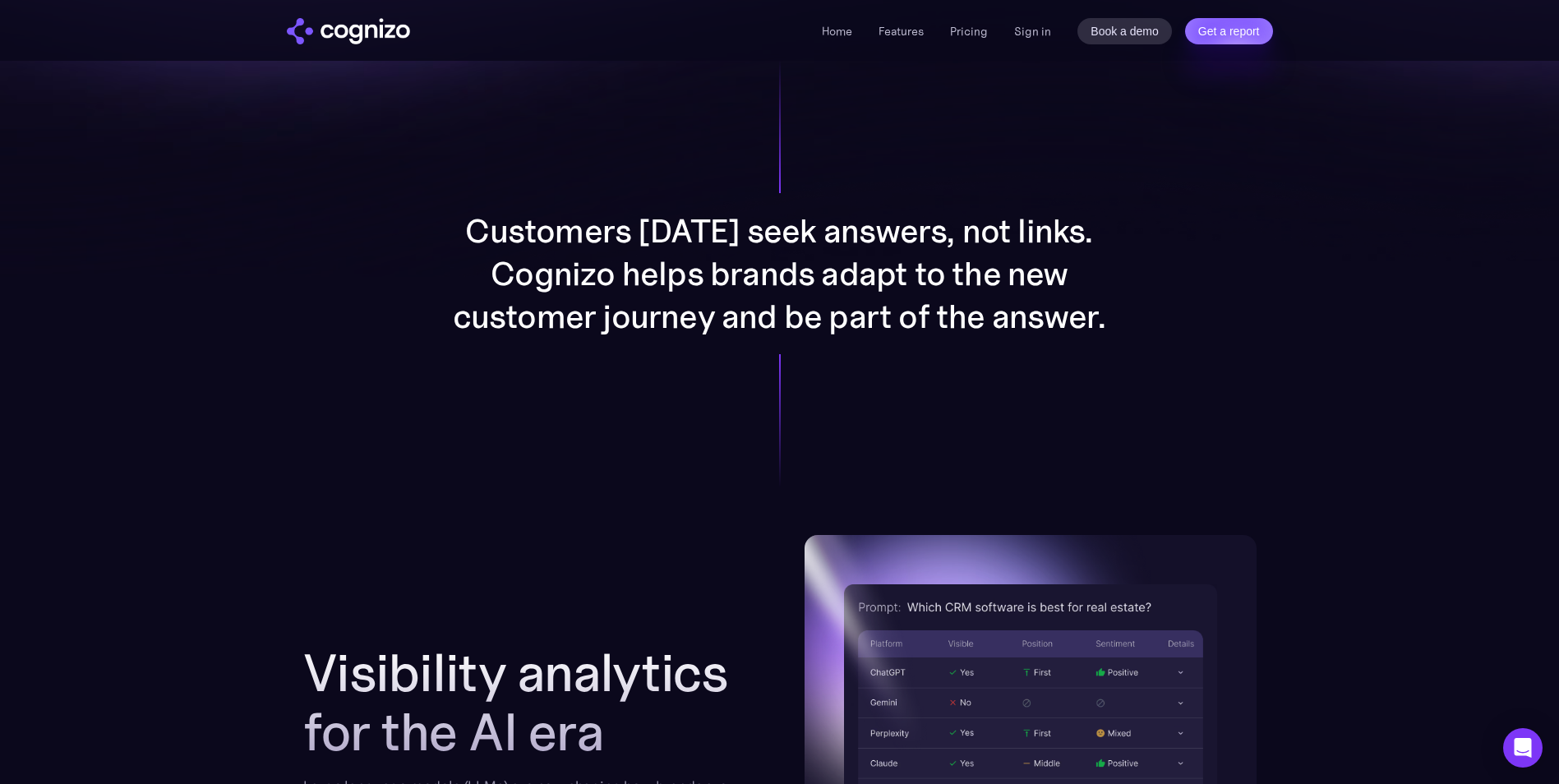
scroll to position [1123, 0]
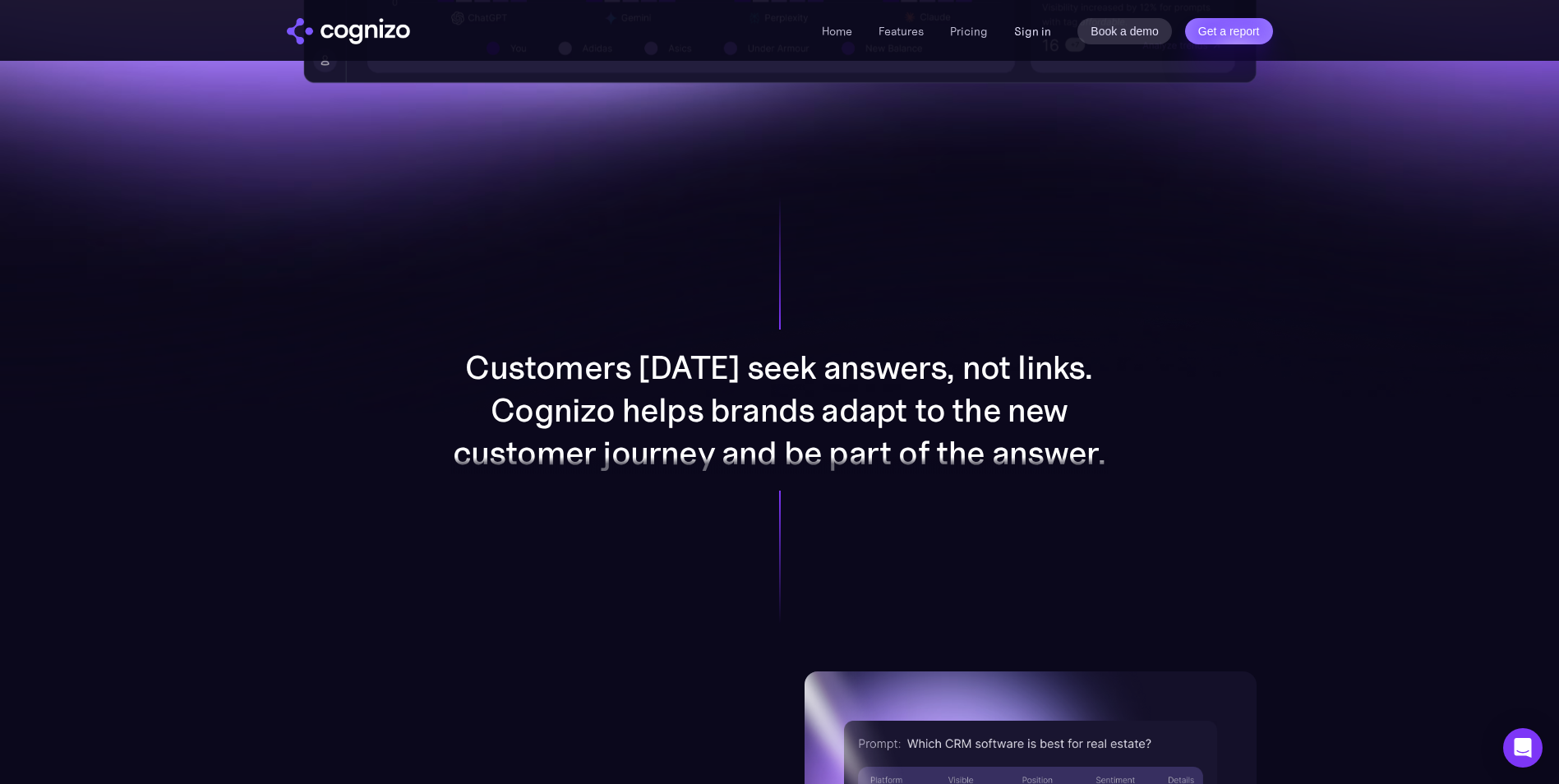
click at [1041, 30] on link "Sign in" at bounding box center [1032, 31] width 37 height 20
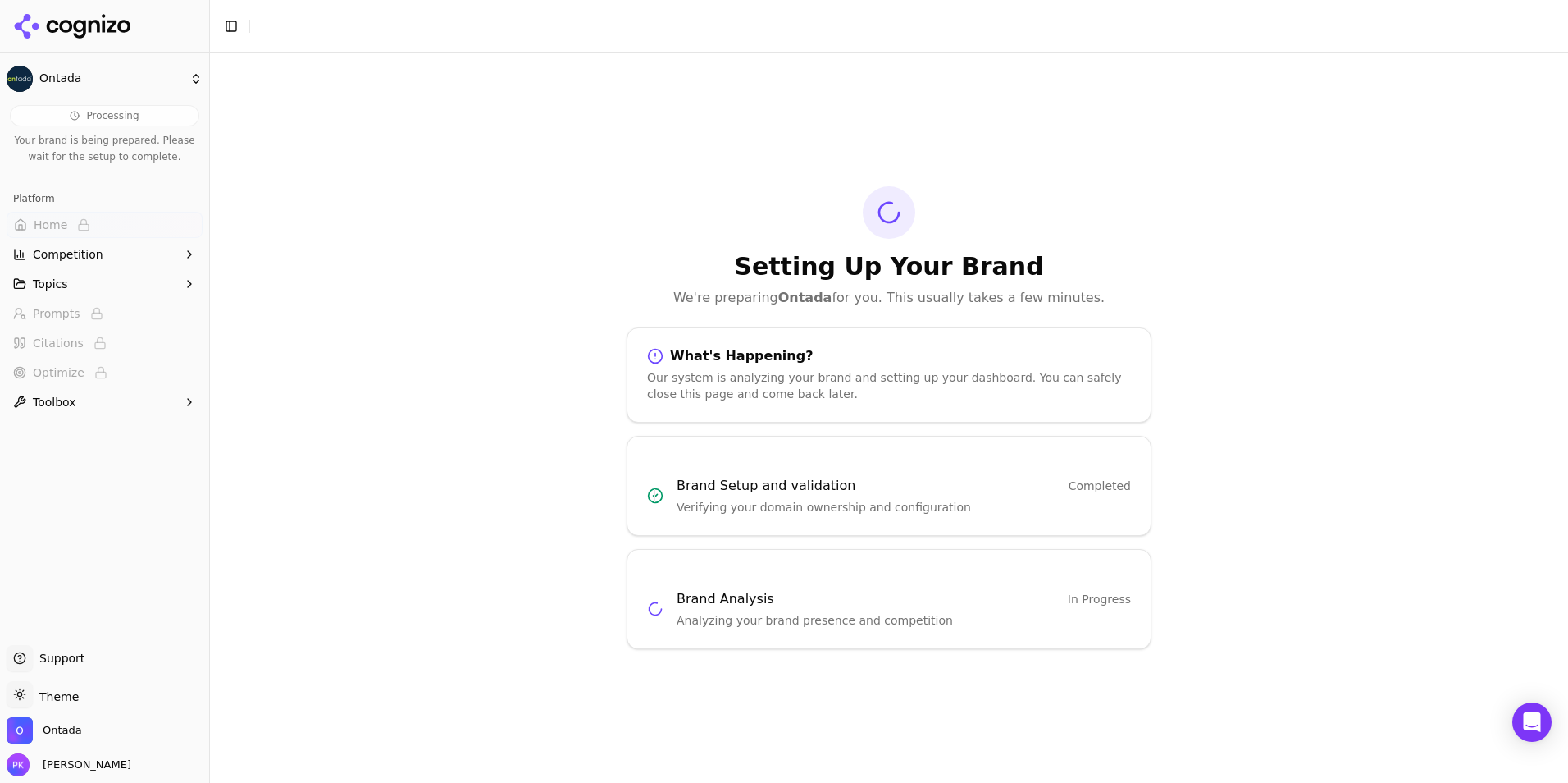
click at [110, 279] on button "Topics" at bounding box center [104, 284] width 196 height 26
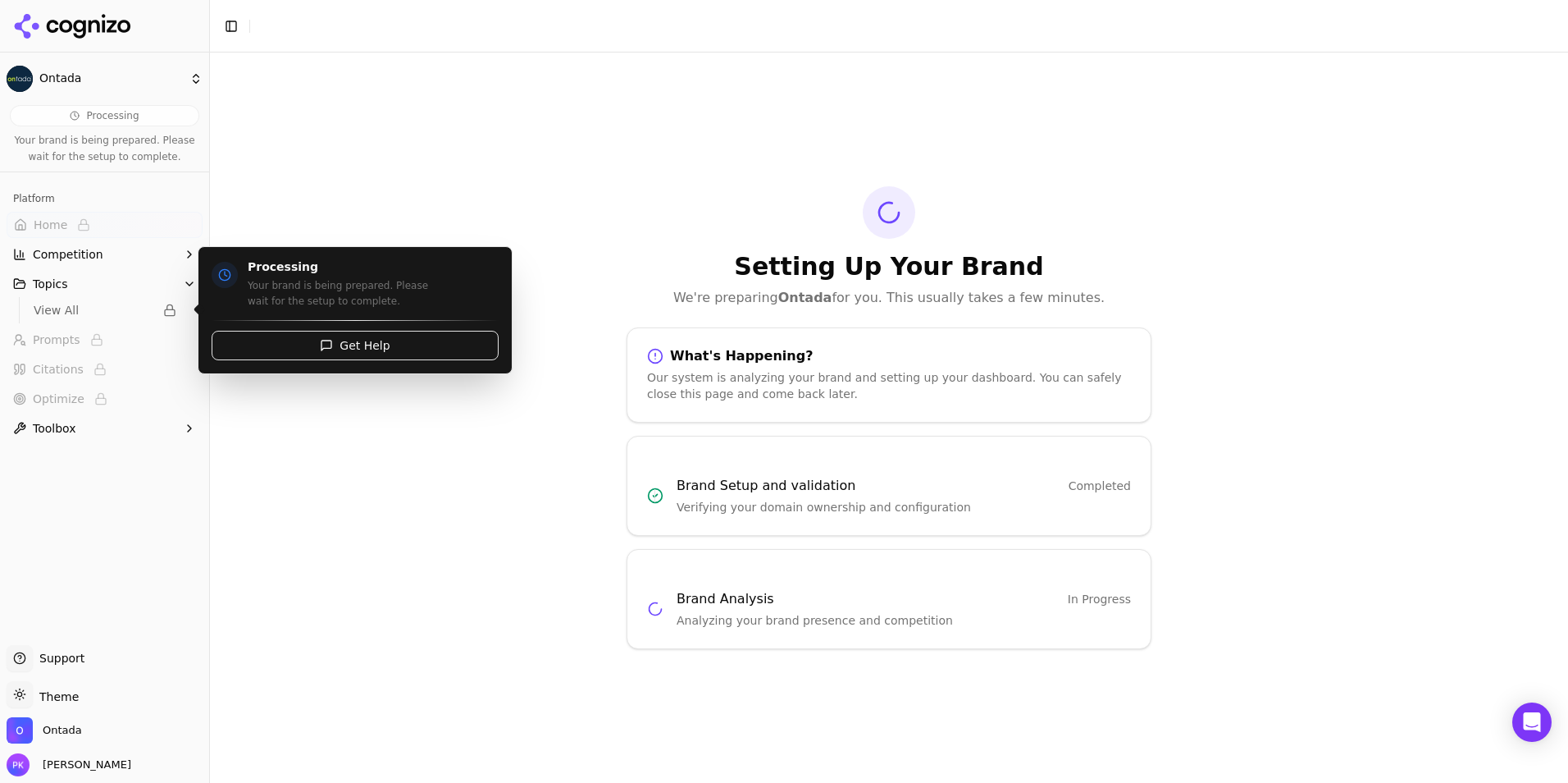
click at [99, 305] on span "View All" at bounding box center [93, 310] width 120 height 16
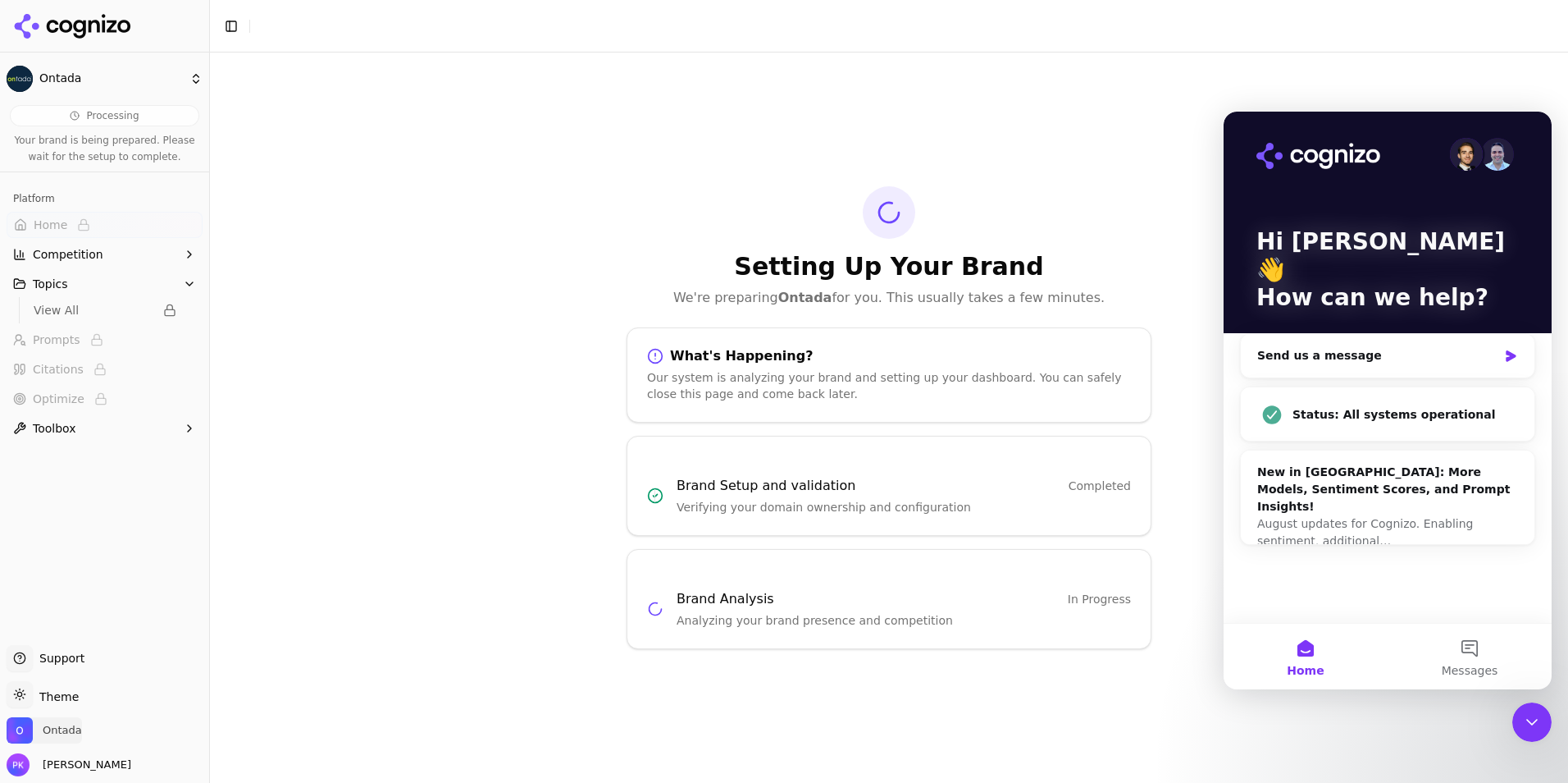
click at [55, 723] on span "Ontada" at bounding box center [62, 730] width 40 height 15
click at [1338, 755] on div "Setting Up Your Brand We're preparing Ontada for you. This usually takes a few …" at bounding box center [890, 417] width 1359 height 730
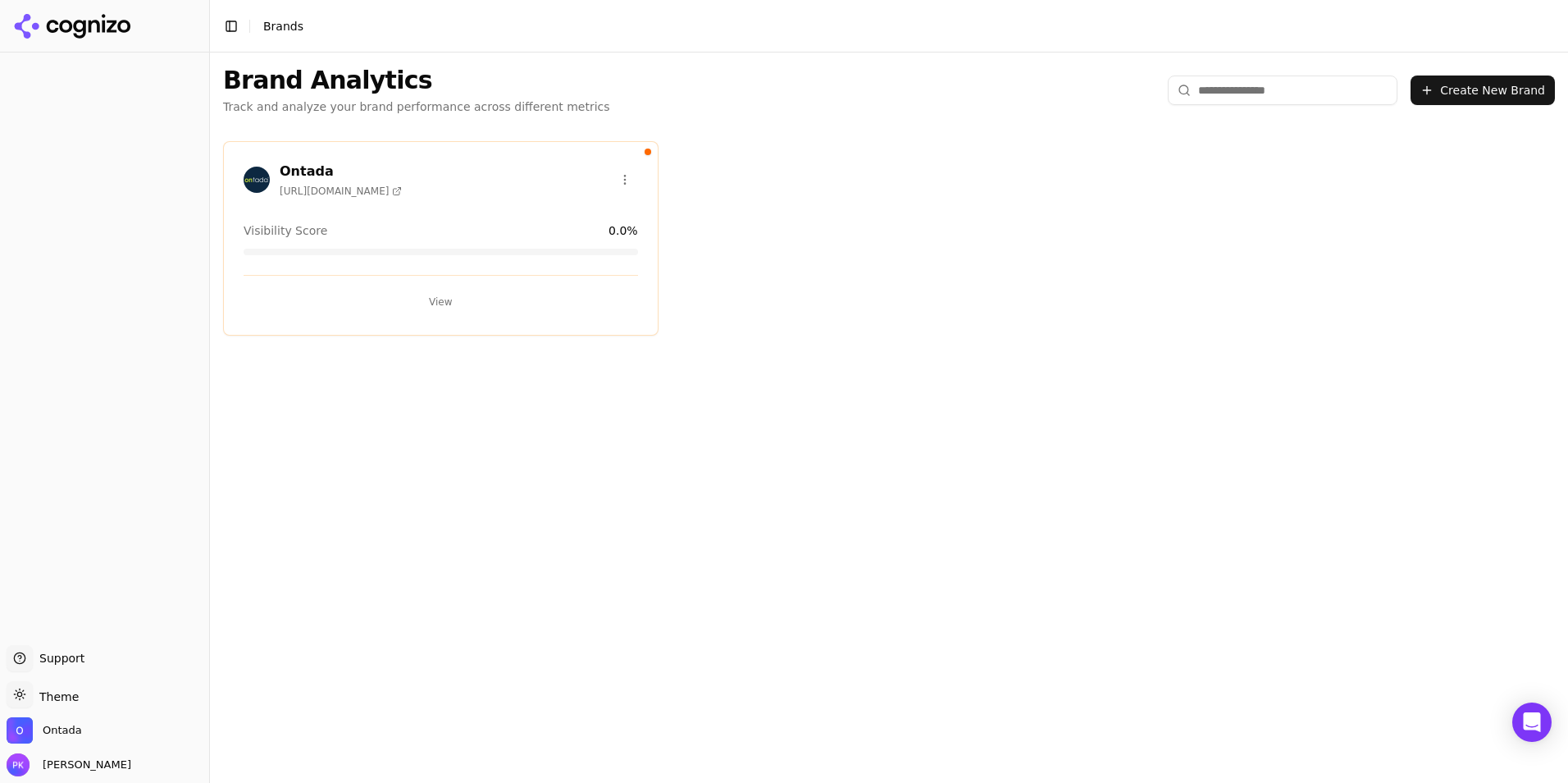
click at [443, 301] on button "View" at bounding box center [441, 302] width 395 height 26
